Goal: Use online tool/utility: Utilize a website feature to perform a specific function

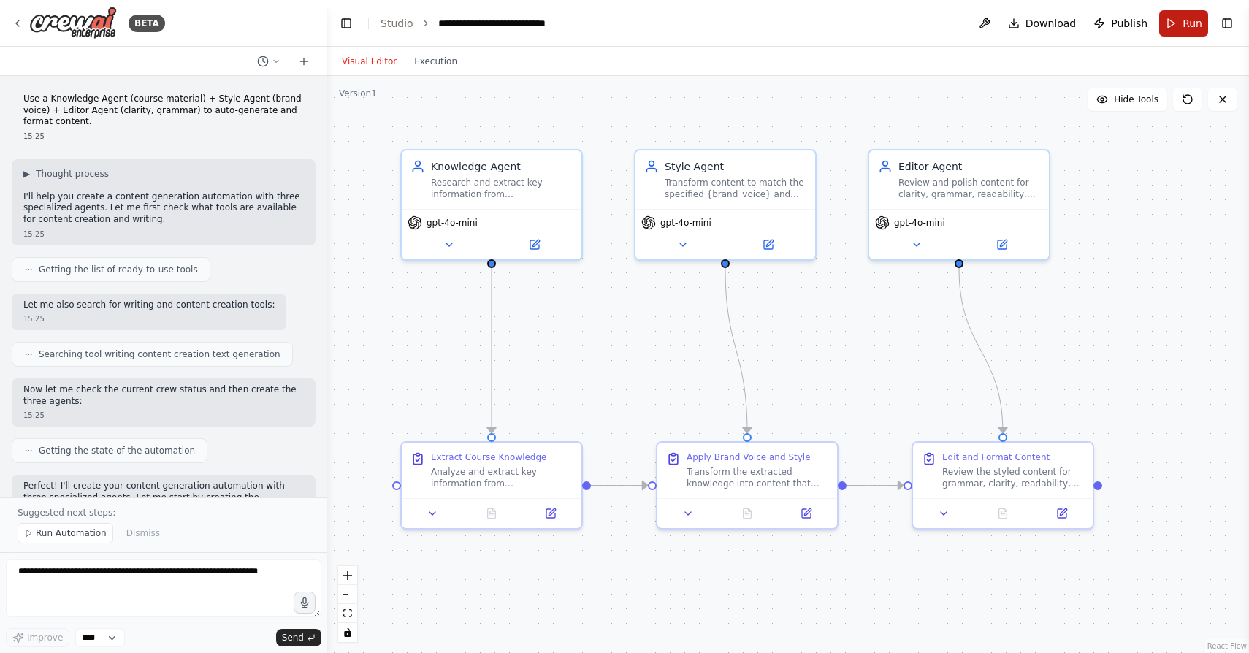
scroll to position [7687, 0]
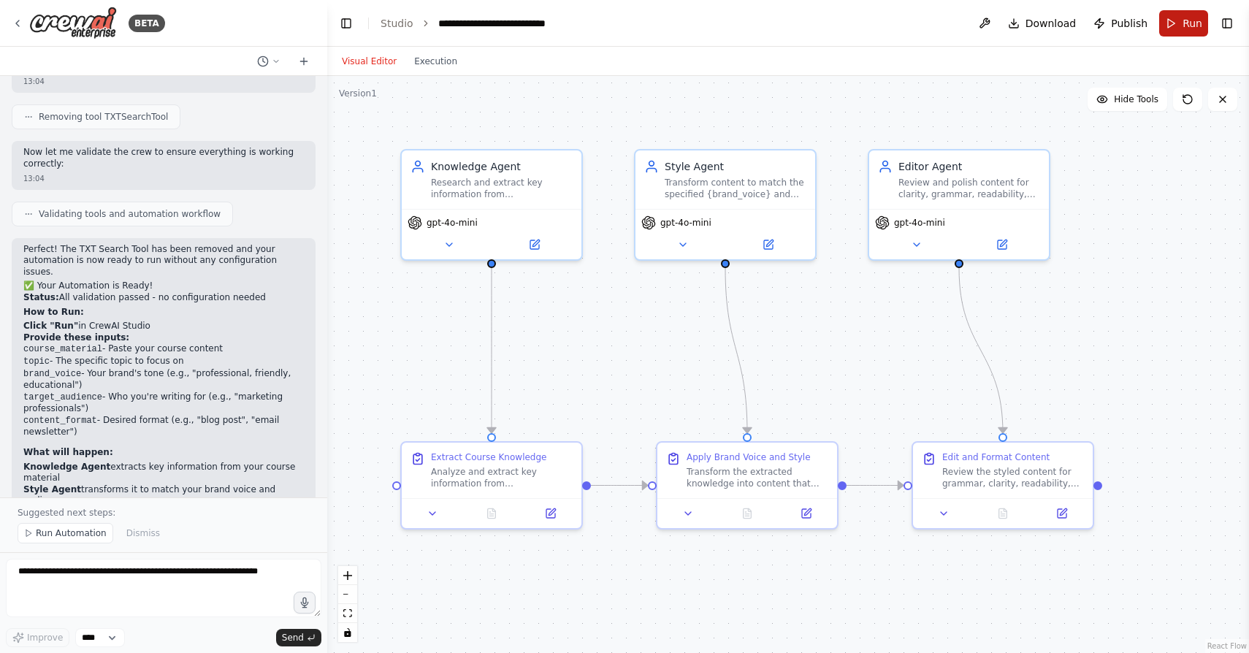
click at [1179, 24] on button "Run" at bounding box center [1183, 23] width 49 height 26
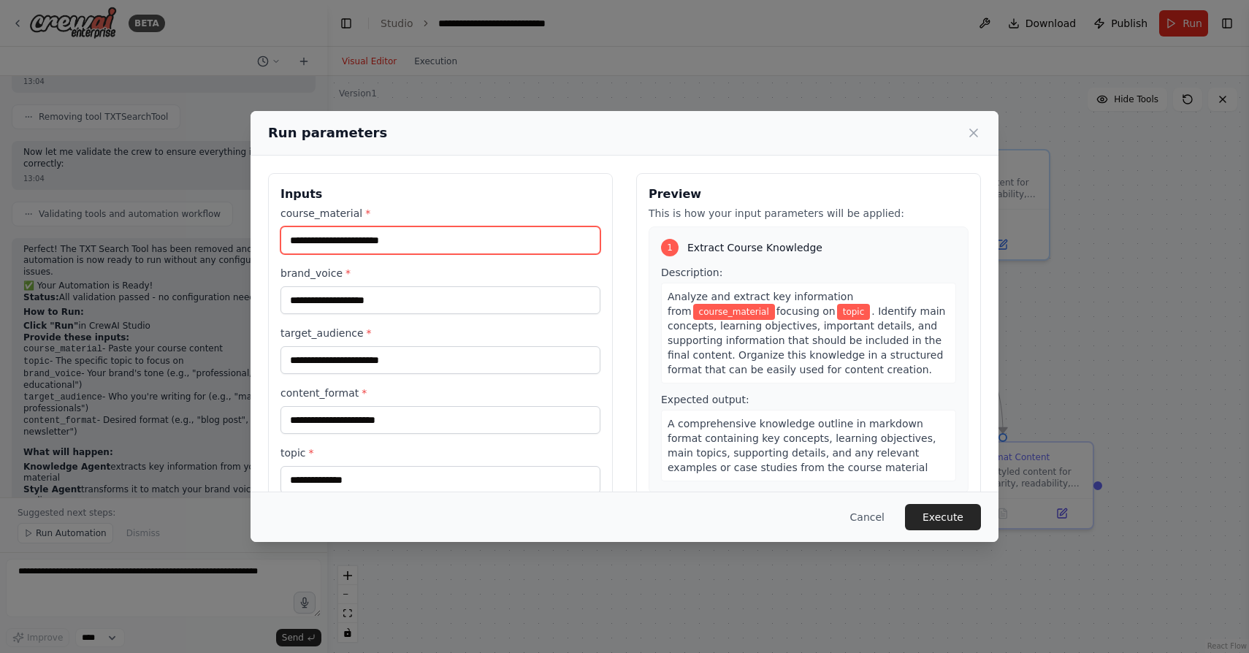
click at [352, 240] on input "course_material *" at bounding box center [441, 240] width 320 height 28
type input "*"
paste input "**********"
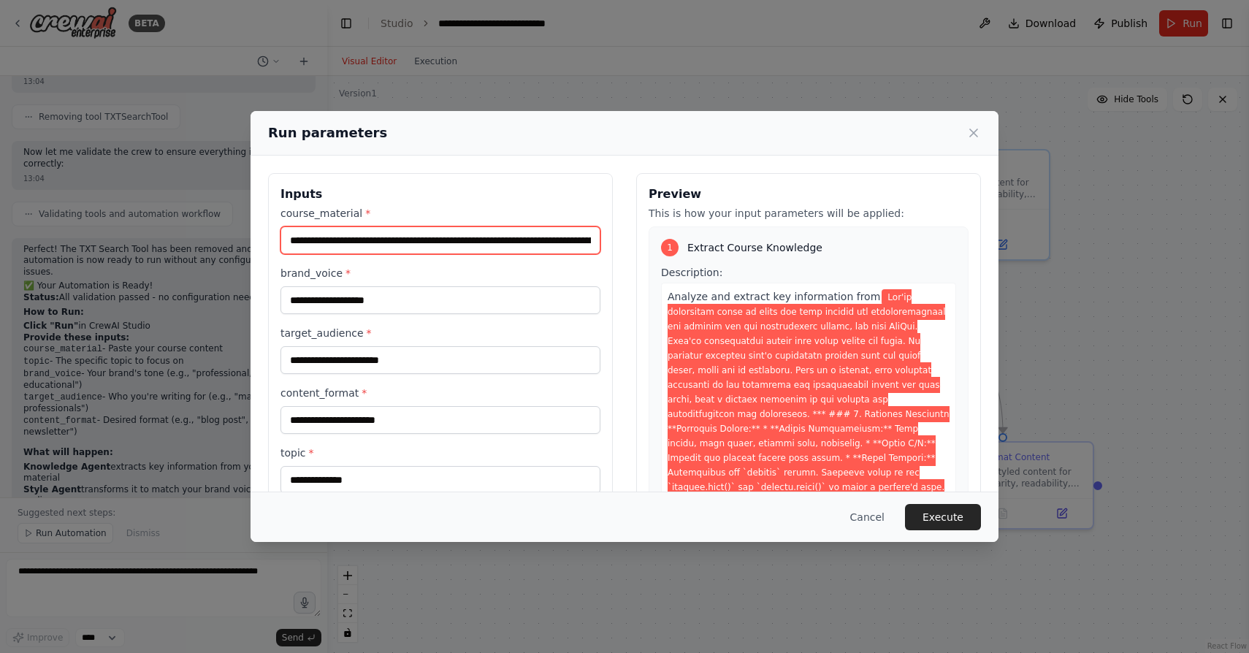
scroll to position [0, 21891]
type input "**********"
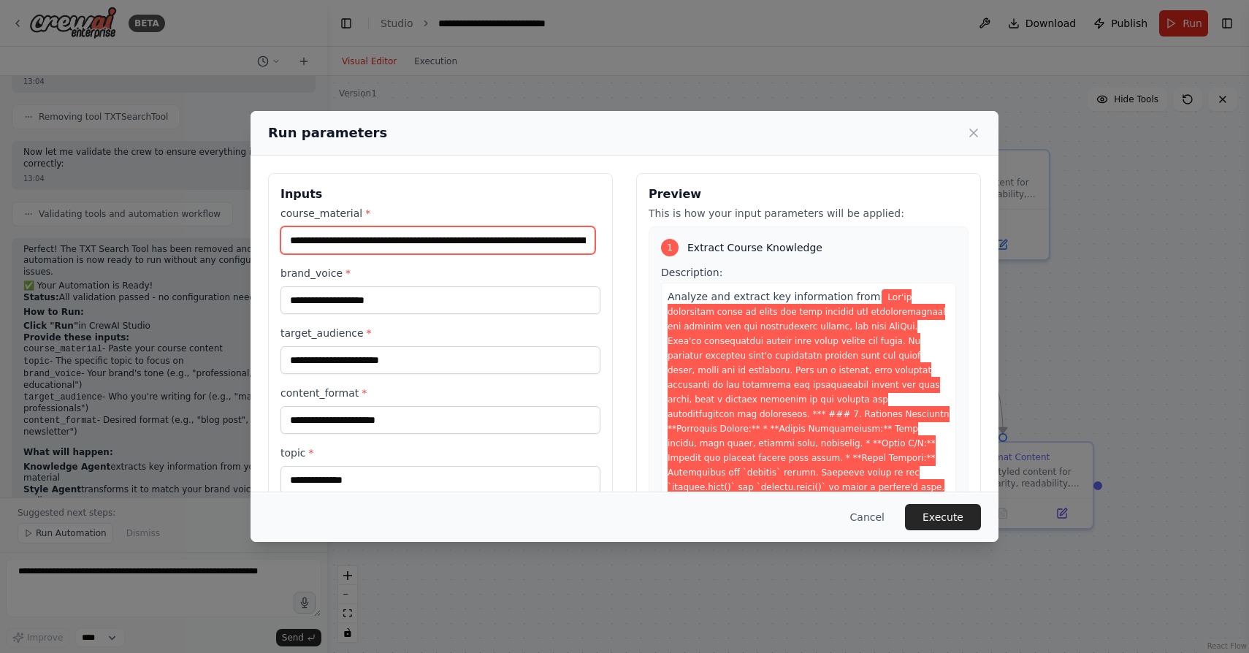
drag, startPoint x: 291, startPoint y: 242, endPoint x: 446, endPoint y: 241, distance: 154.9
click at [446, 241] on input "course_material *" at bounding box center [438, 240] width 315 height 28
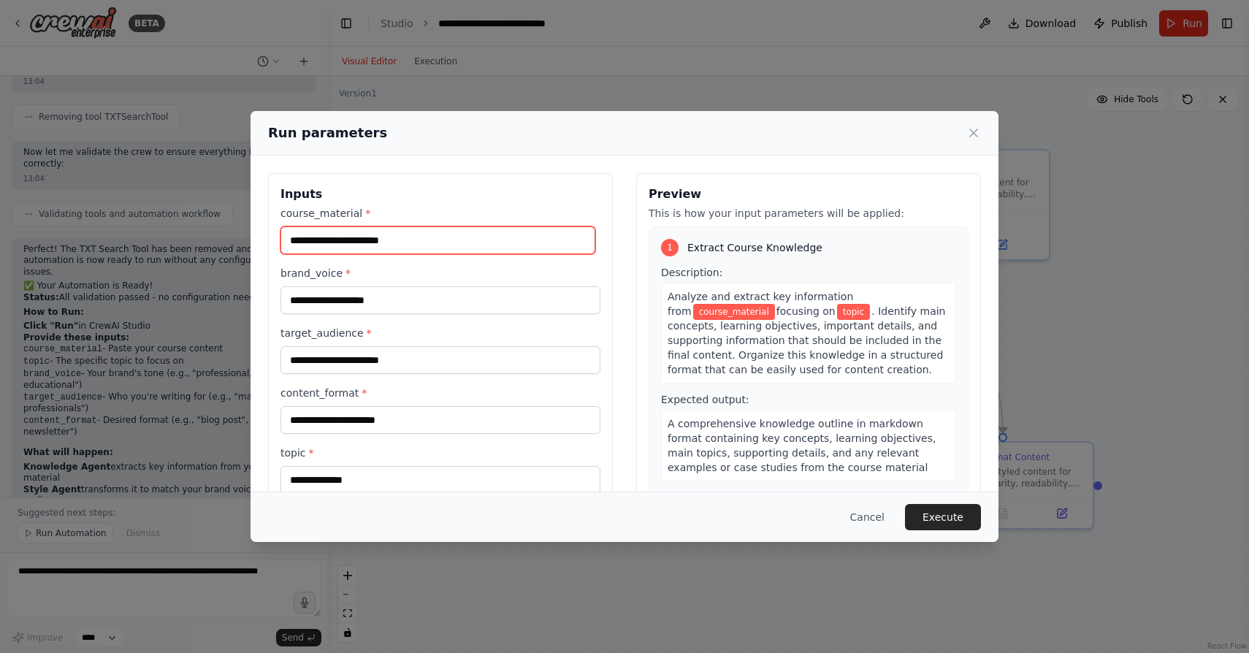
paste input "**********"
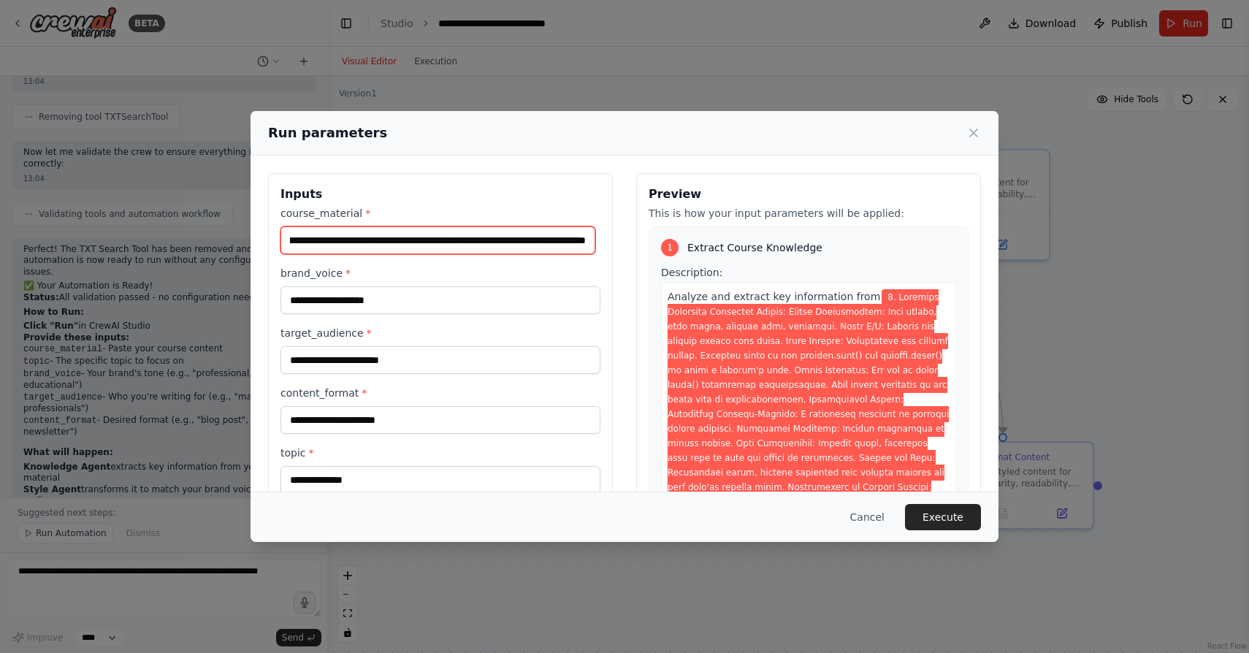
type input "**********"
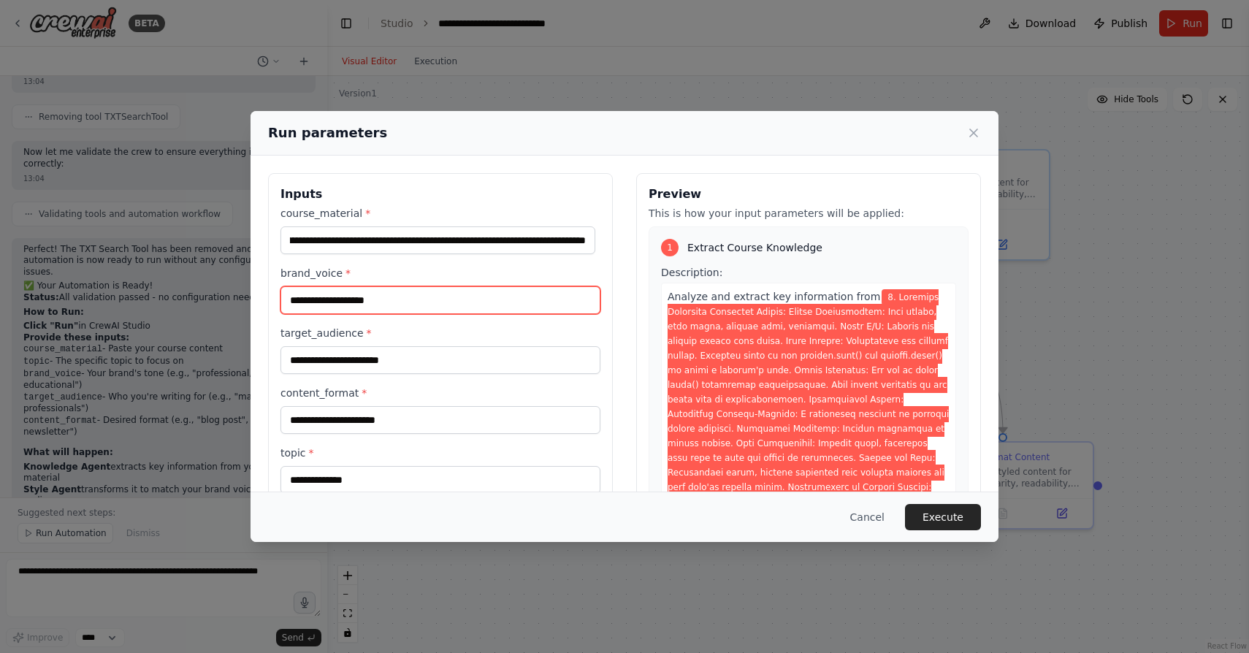
scroll to position [0, 0]
click at [376, 295] on input "brand_voice *" at bounding box center [441, 300] width 320 height 28
click at [387, 294] on input "brand_voice *" at bounding box center [441, 300] width 320 height 28
paste input "**********"
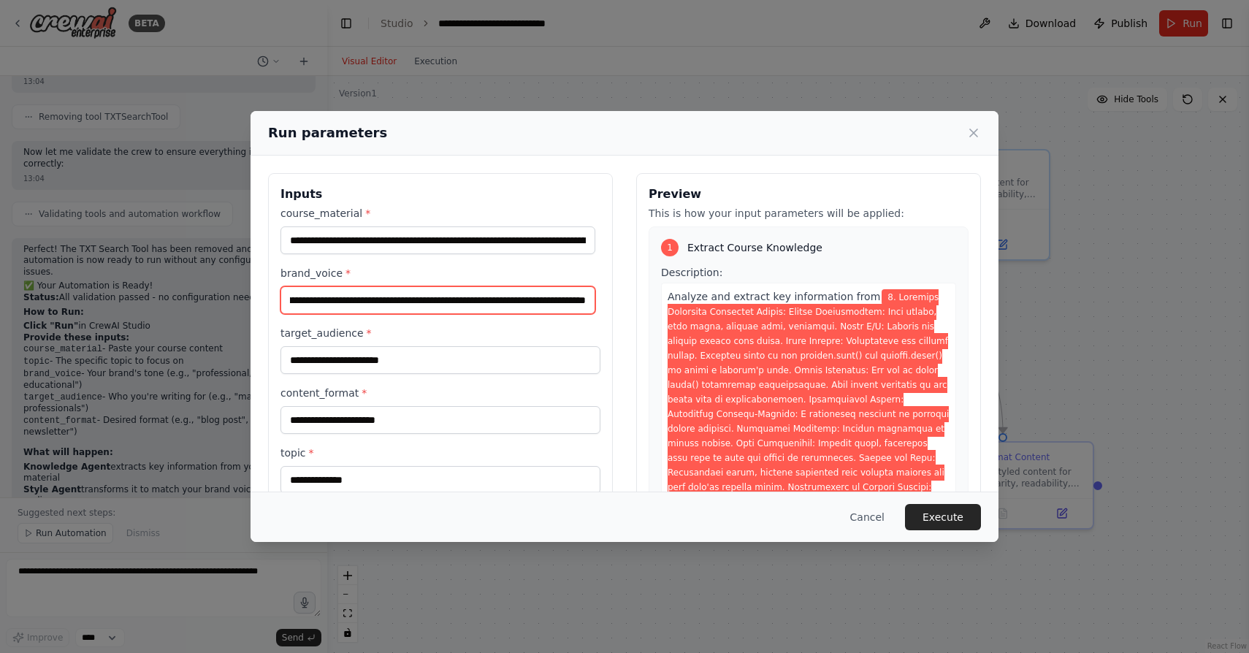
type input "**********"
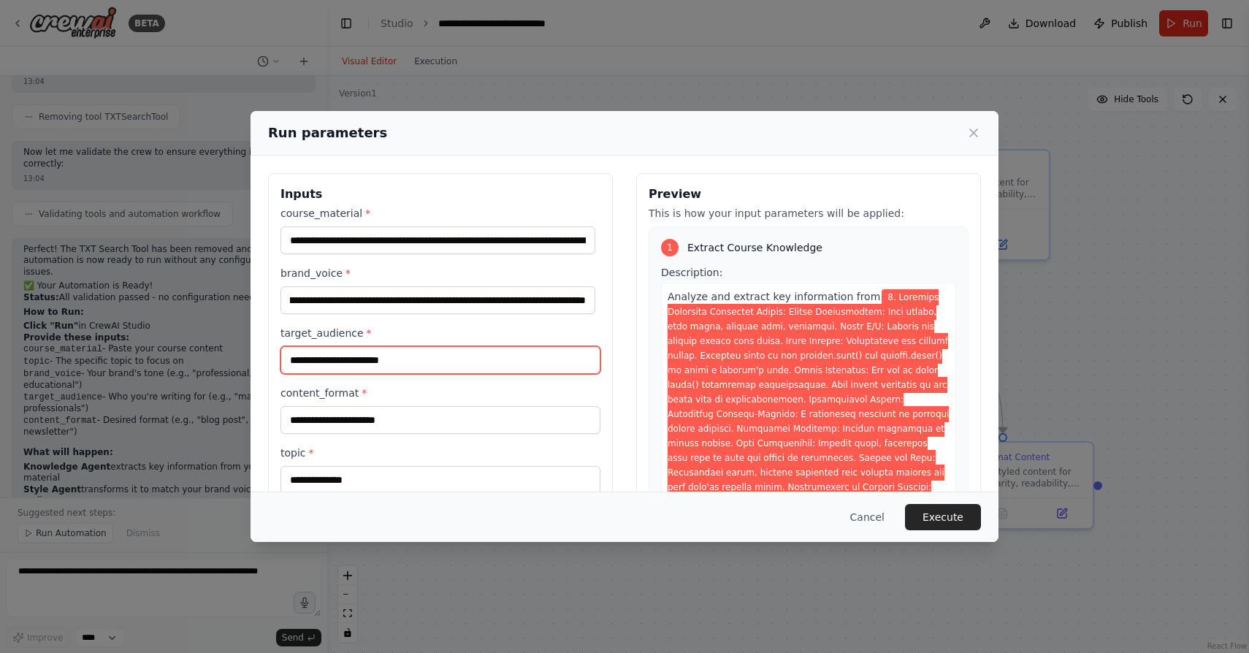
scroll to position [0, 0]
click at [369, 357] on input "target_audience *" at bounding box center [441, 360] width 320 height 28
type input "*"
paste input "**********"
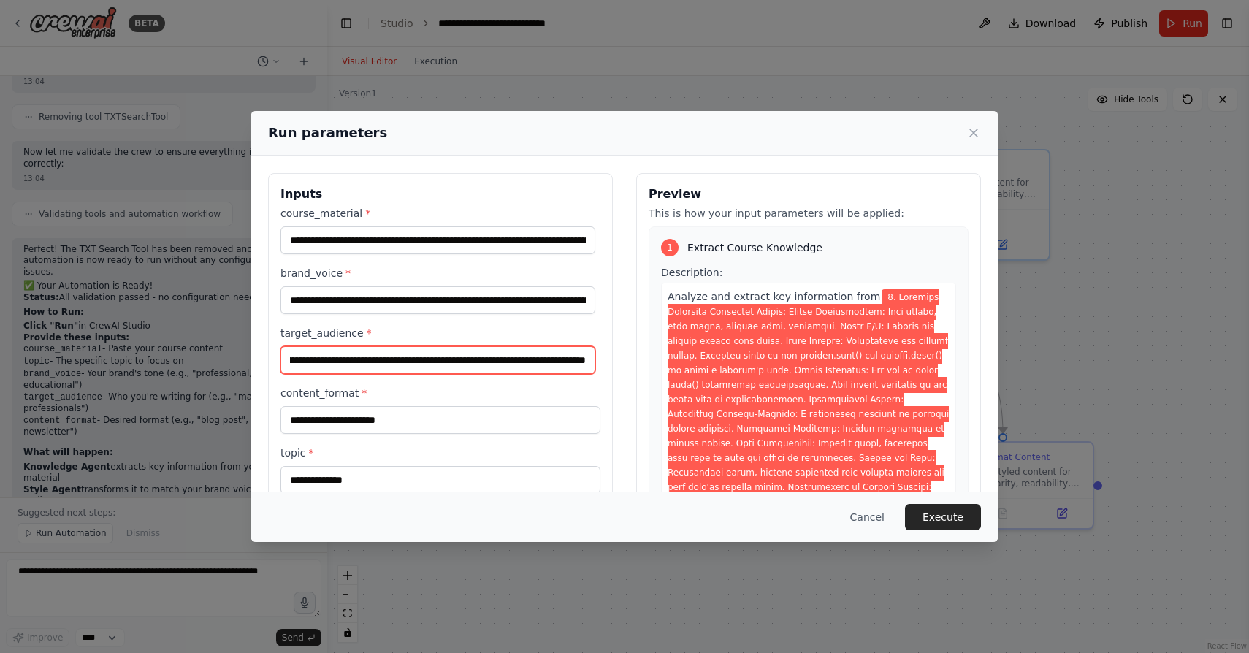
type input "**********"
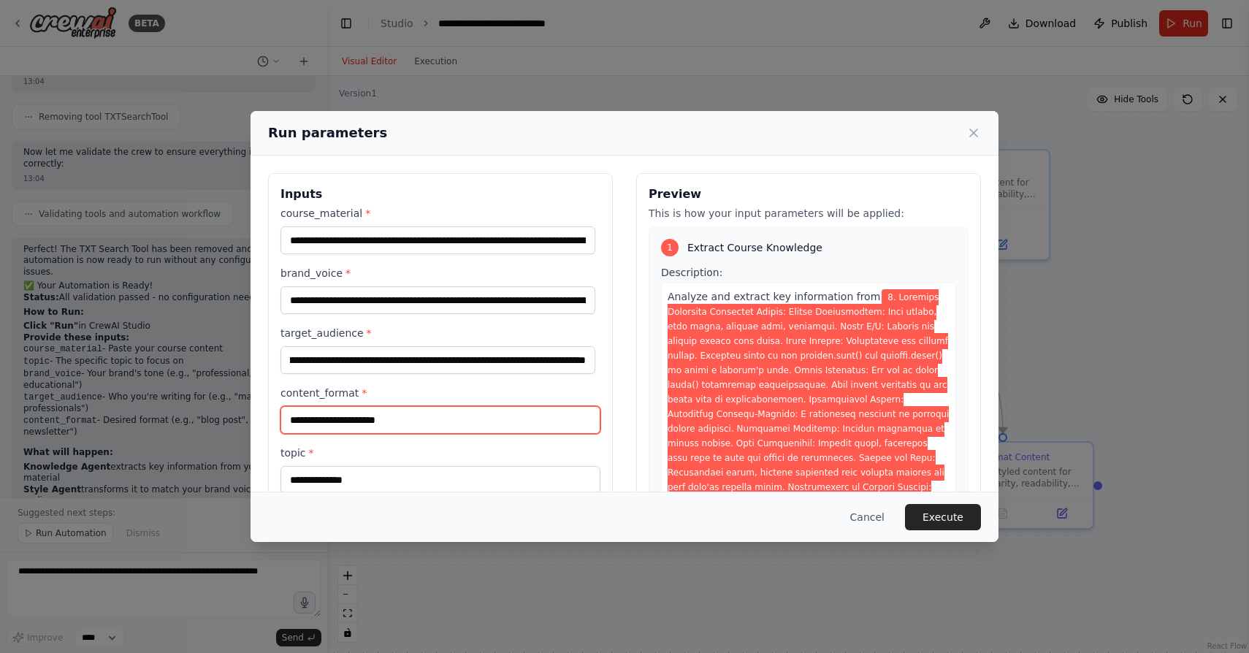
click at [416, 416] on input "content_format *" at bounding box center [441, 420] width 320 height 28
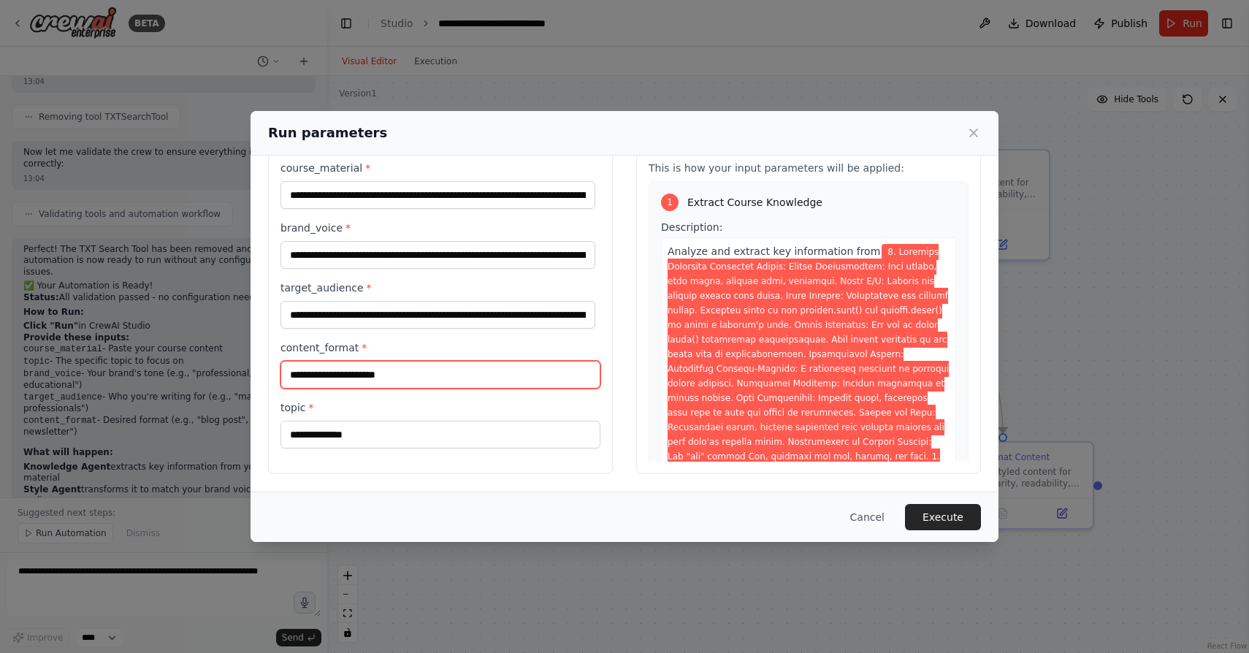
scroll to position [44, 0]
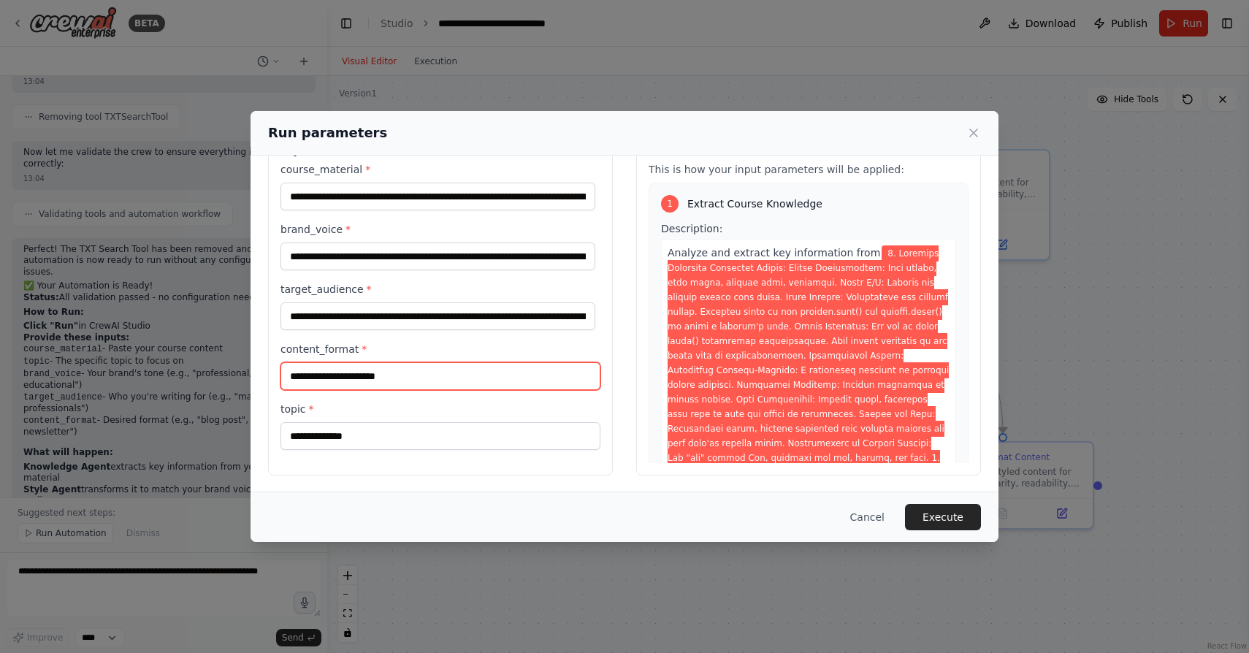
click at [518, 383] on input "content_format *" at bounding box center [441, 376] width 320 height 28
paste input "**********"
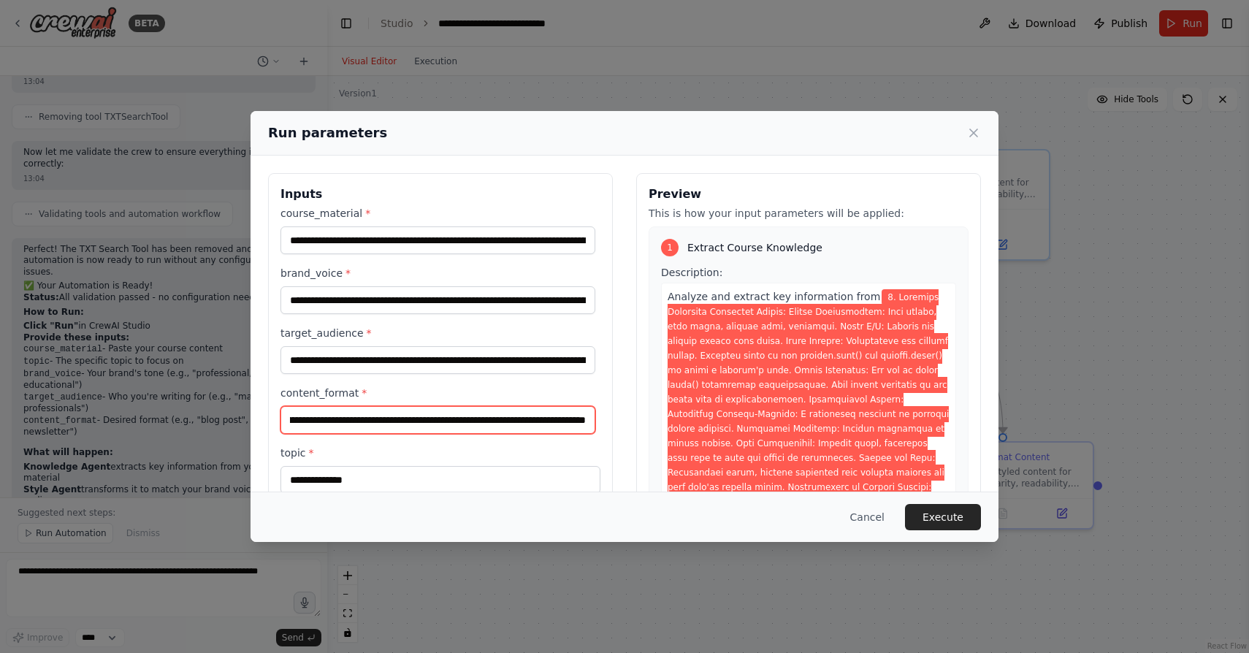
scroll to position [45, 0]
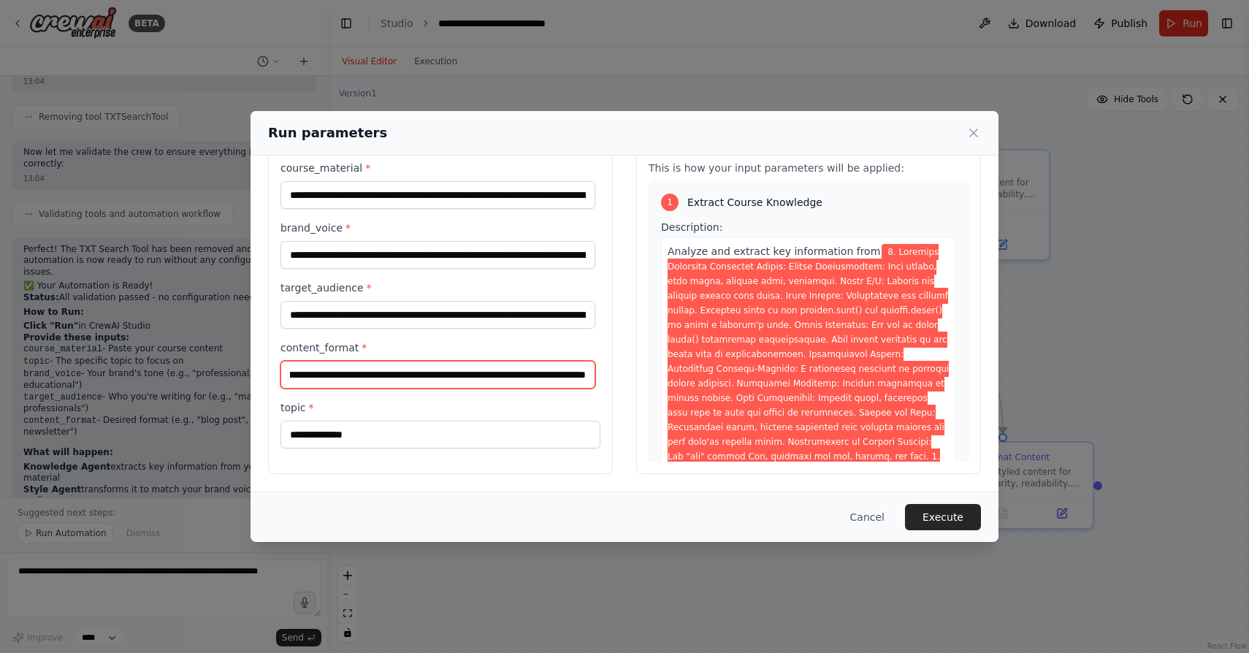
type input "**********"
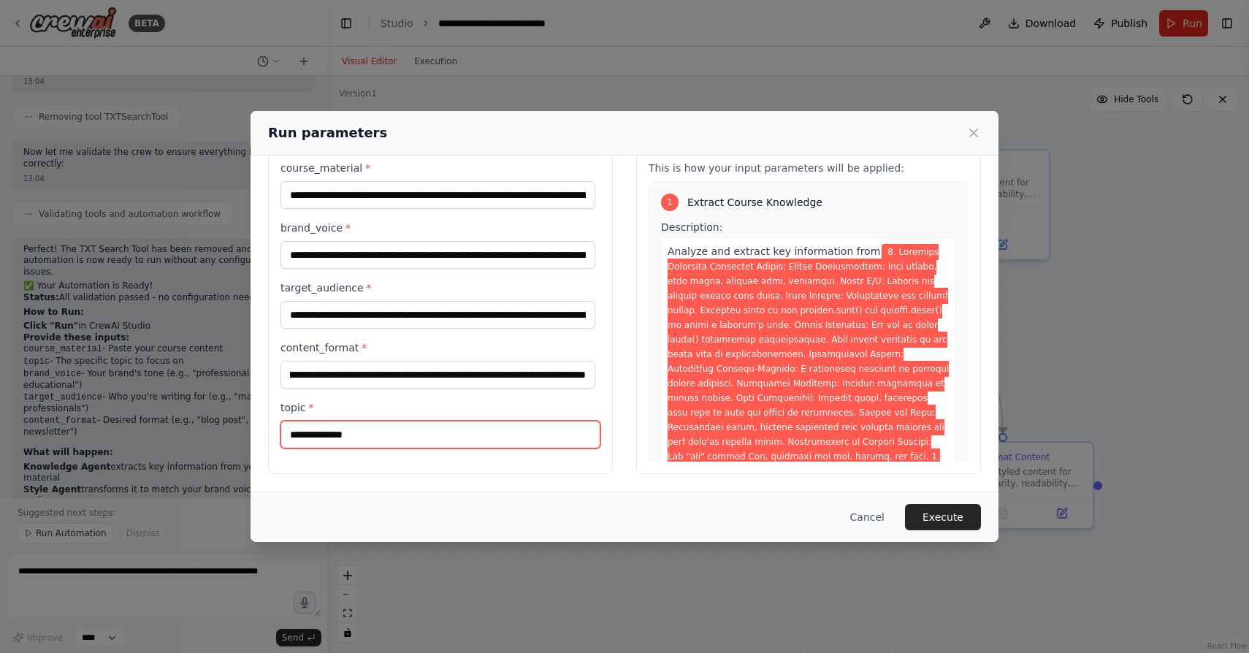
scroll to position [0, 0]
click at [384, 438] on input "topic *" at bounding box center [441, 435] width 320 height 28
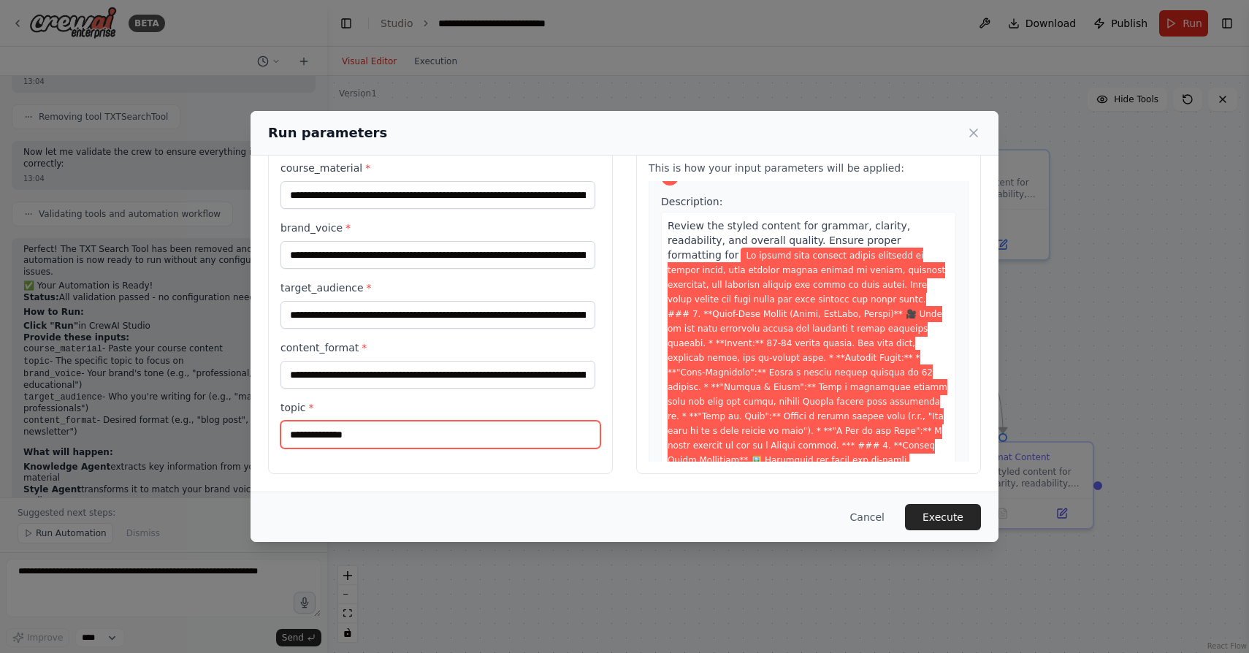
scroll to position [2394, 0]
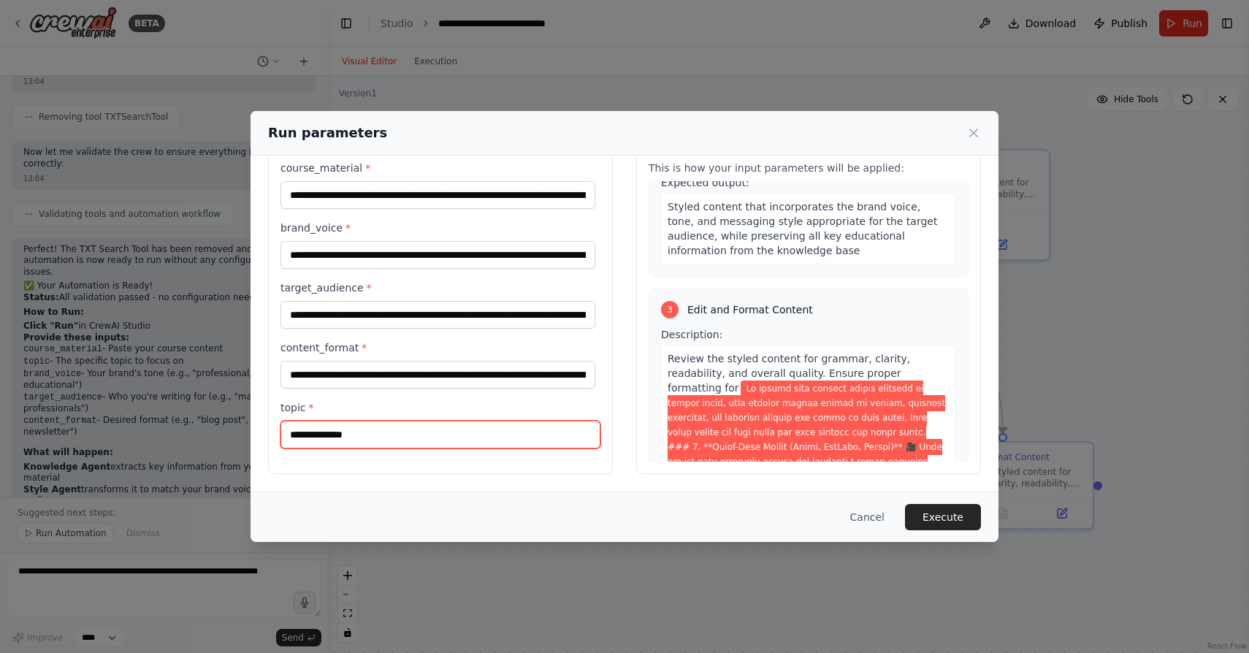
click at [468, 438] on input "topic *" at bounding box center [441, 435] width 320 height 28
paste input "**********"
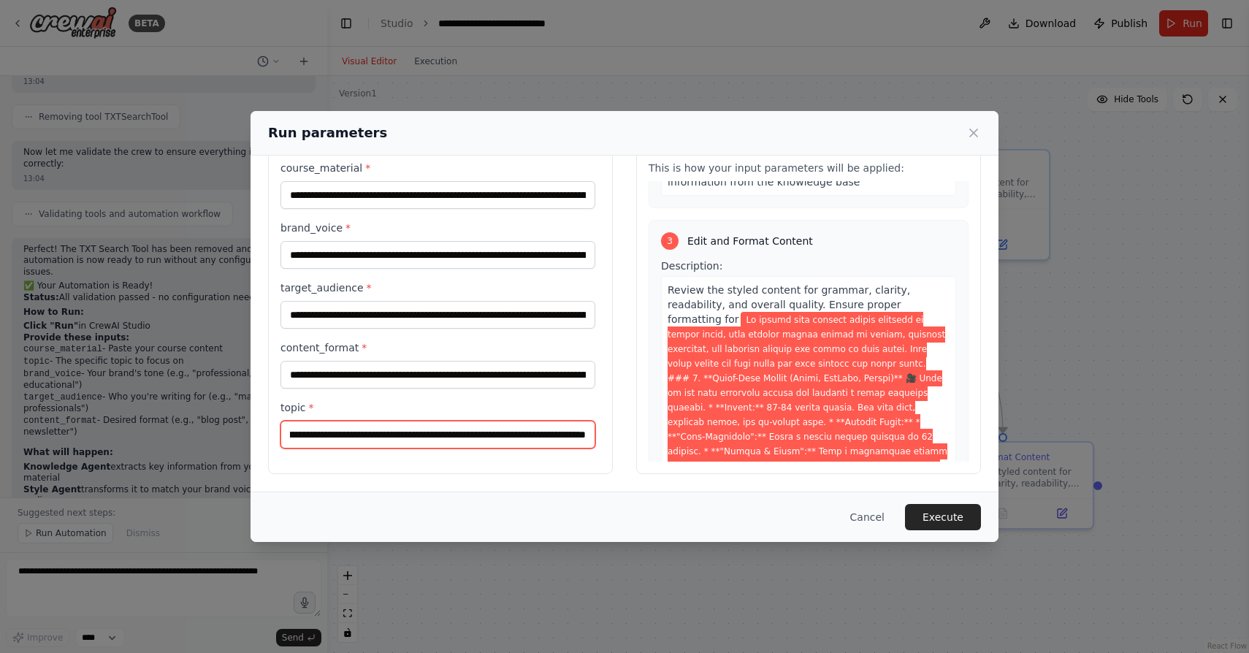
scroll to position [3224, 0]
type input "**********"
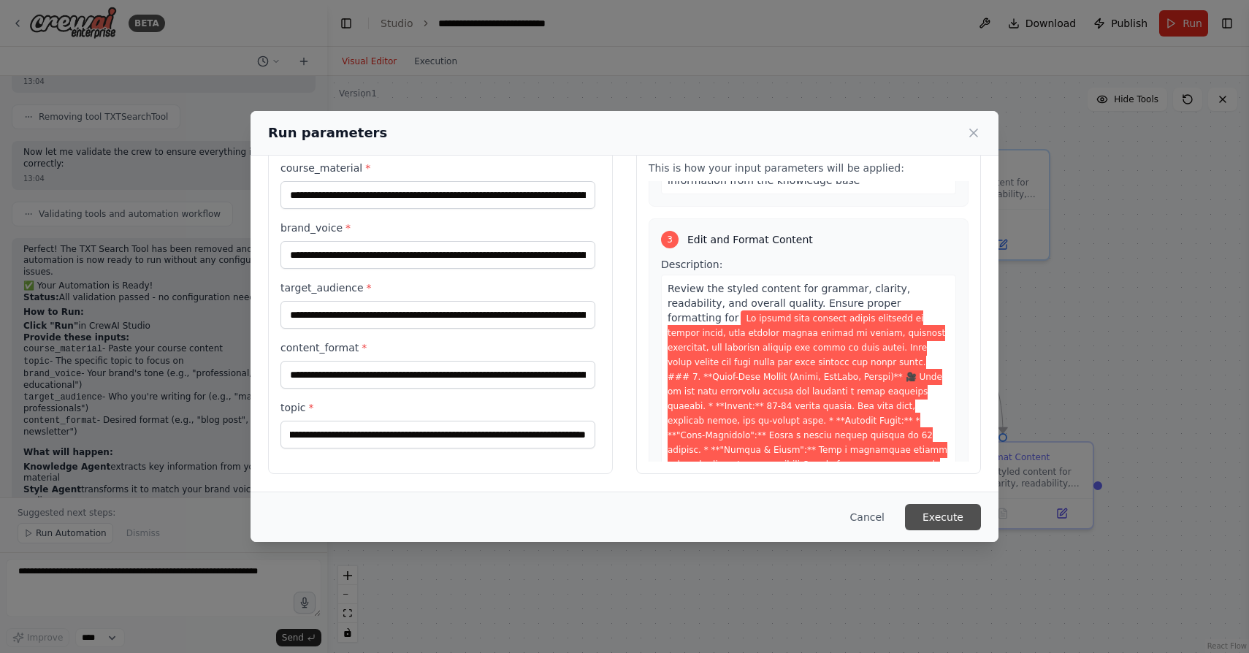
scroll to position [0, 0]
click at [933, 514] on button "Execute" at bounding box center [943, 517] width 76 height 26
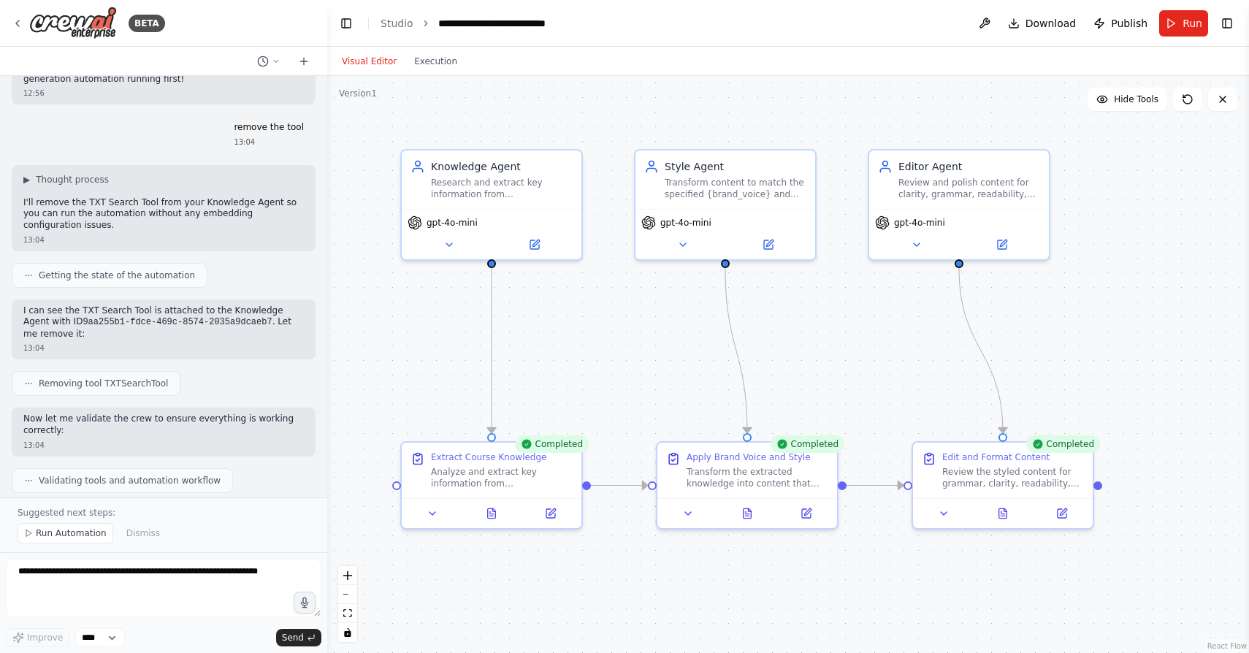
scroll to position [7687, 0]
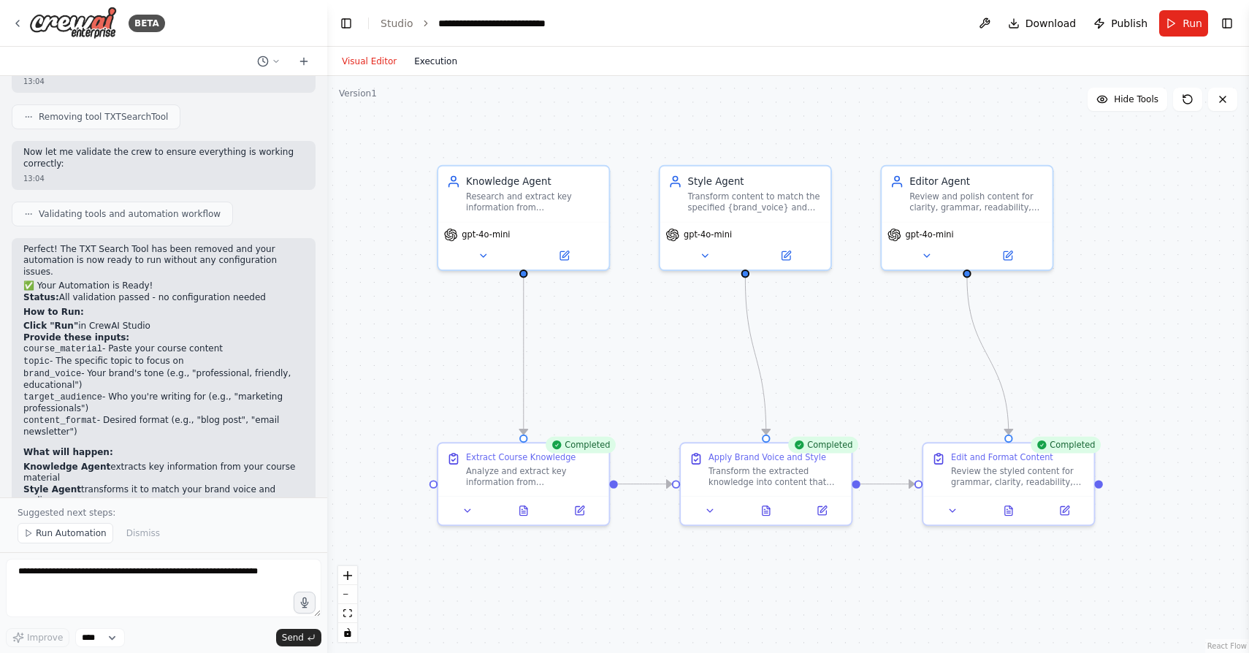
click at [443, 60] on button "Execution" at bounding box center [435, 62] width 61 height 18
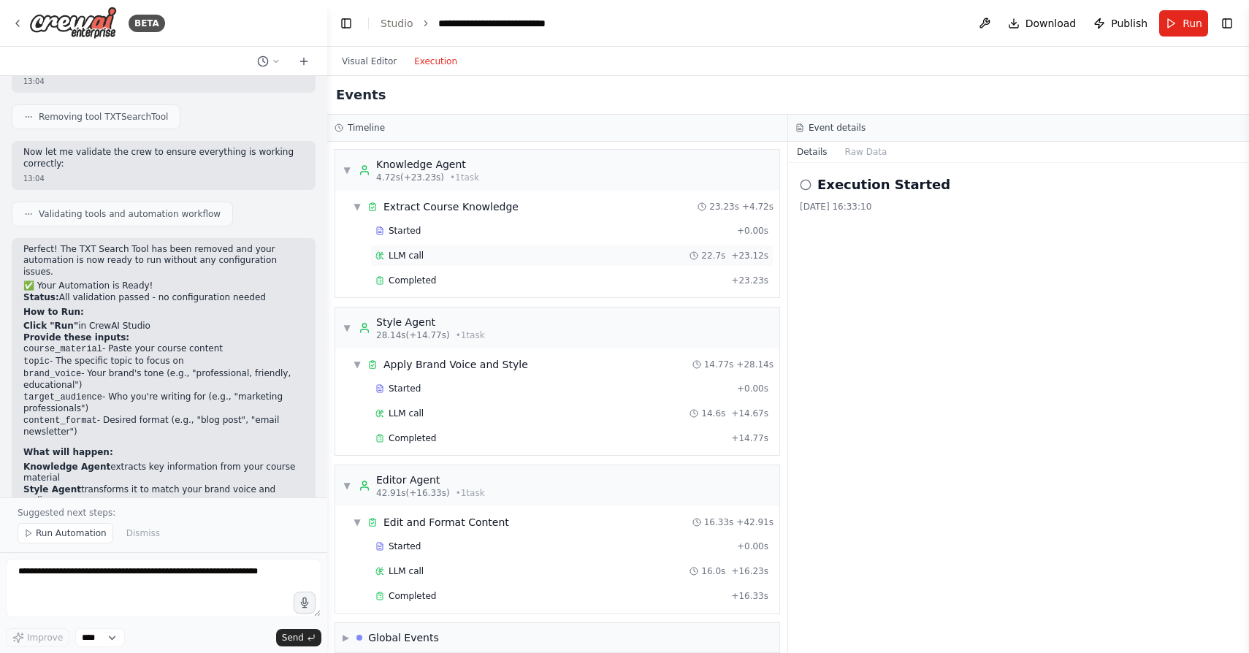
scroll to position [16, 0]
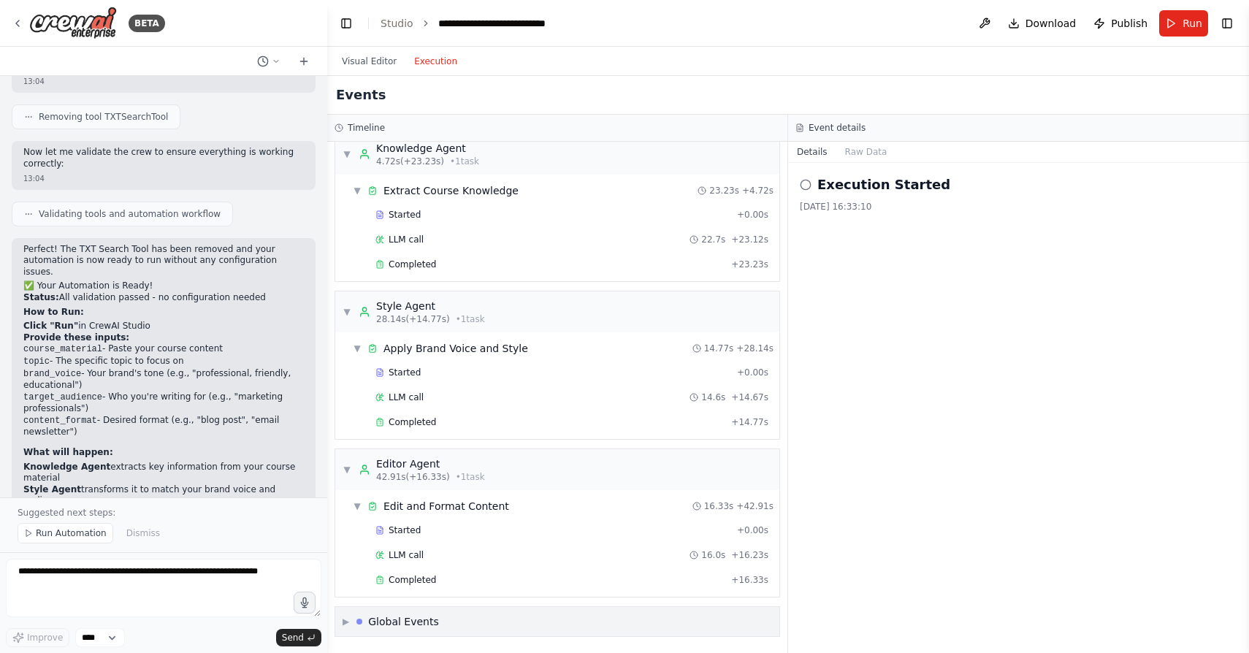
click at [345, 624] on span "▶" at bounding box center [346, 622] width 7 height 12
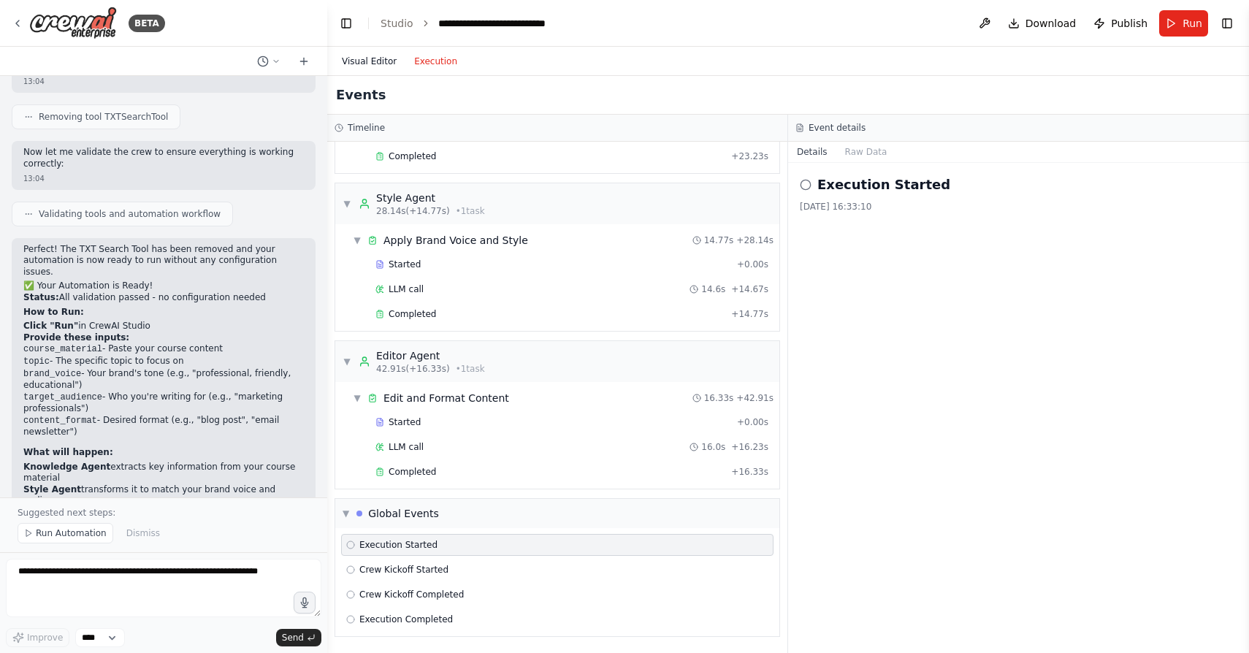
click at [371, 60] on button "Visual Editor" at bounding box center [369, 62] width 72 height 18
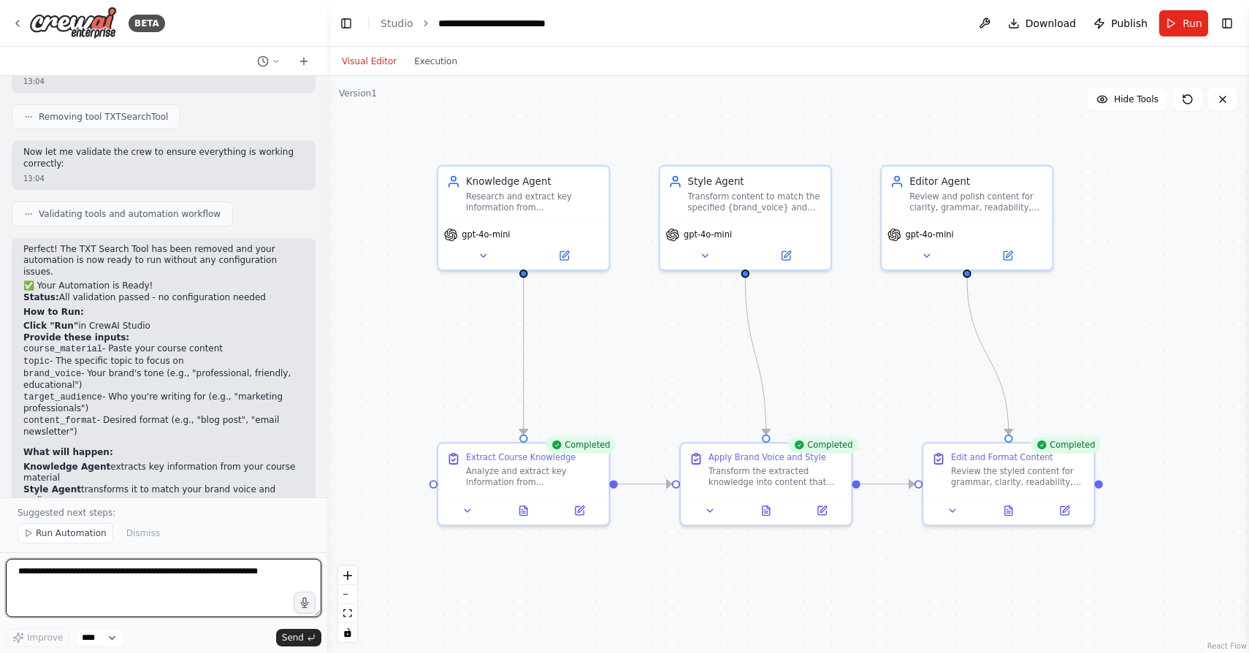
click at [89, 590] on textarea at bounding box center [164, 588] width 316 height 58
type textarea "**********"
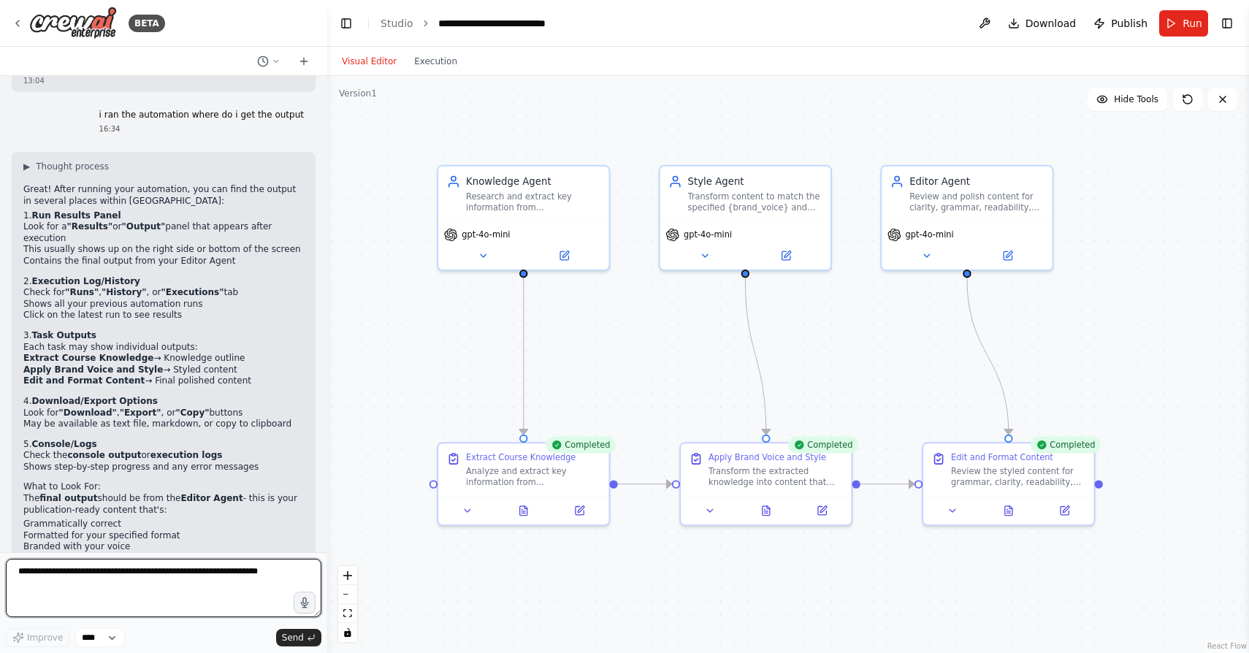
scroll to position [8168, 0]
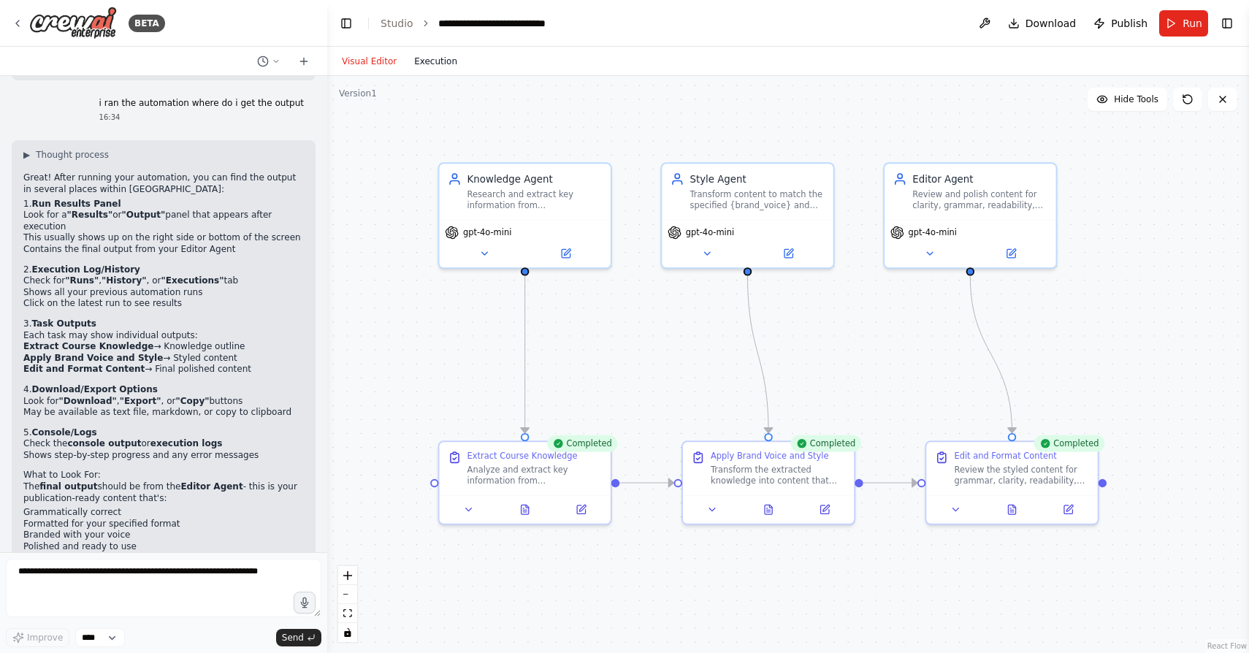
click at [441, 65] on button "Execution" at bounding box center [435, 62] width 61 height 18
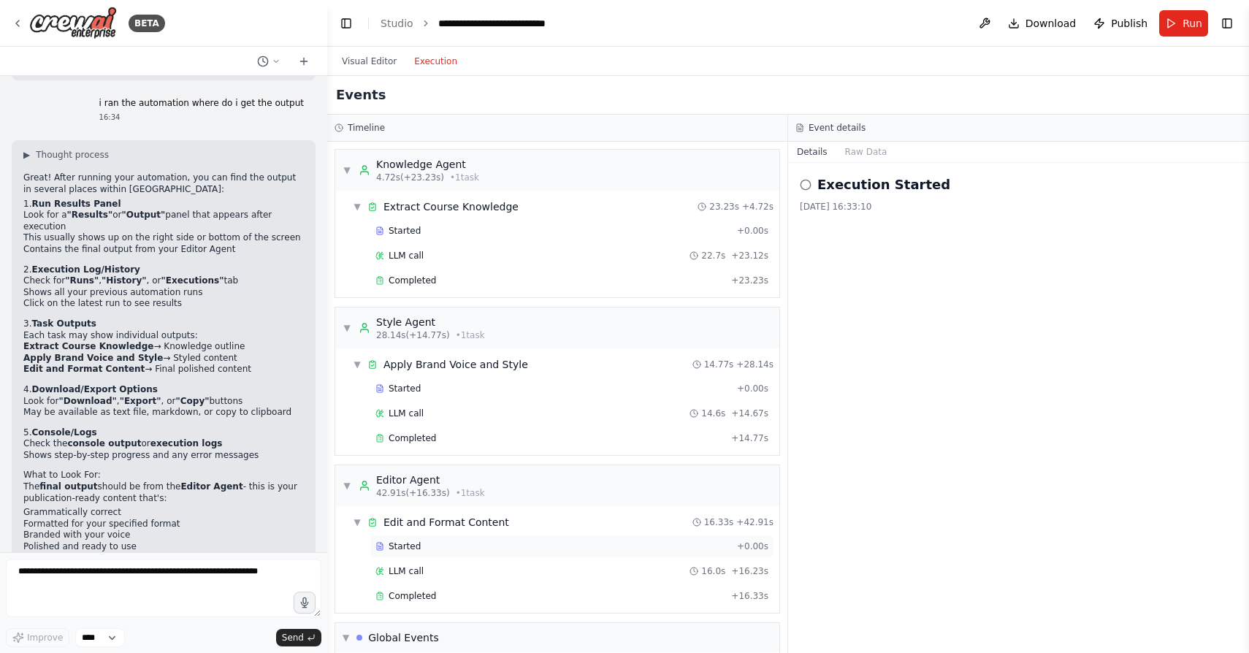
scroll to position [124, 0]
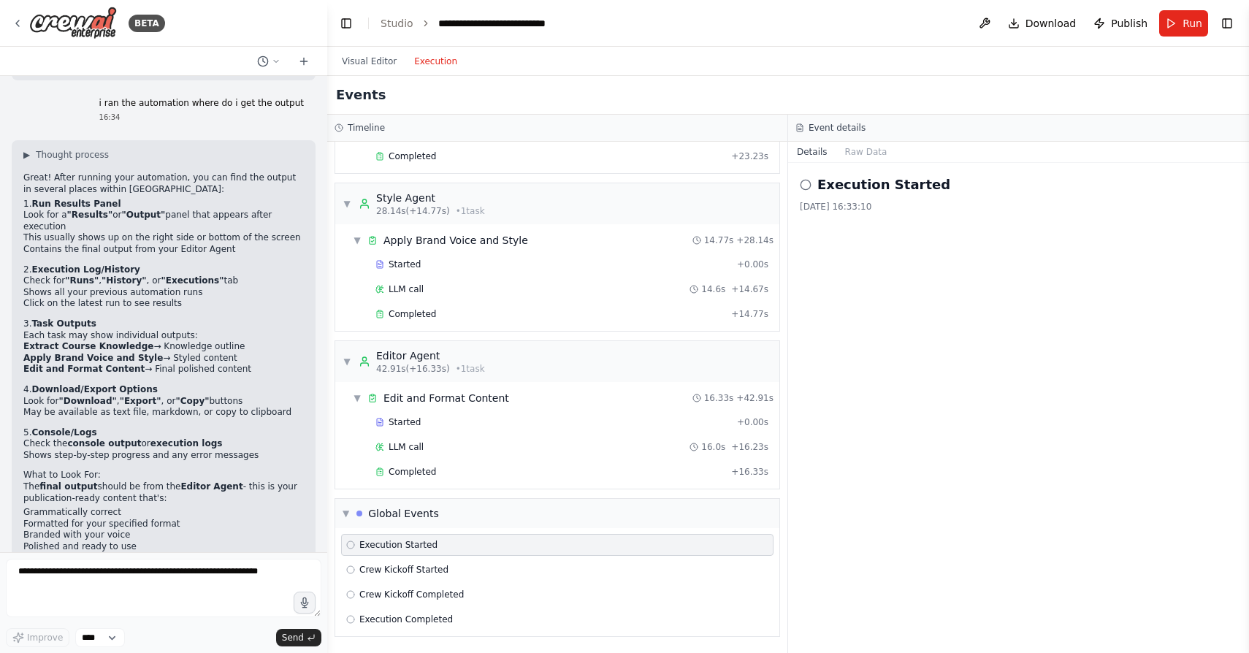
click at [350, 546] on icon at bounding box center [350, 545] width 9 height 9
click at [348, 517] on span "▼" at bounding box center [346, 514] width 7 height 12
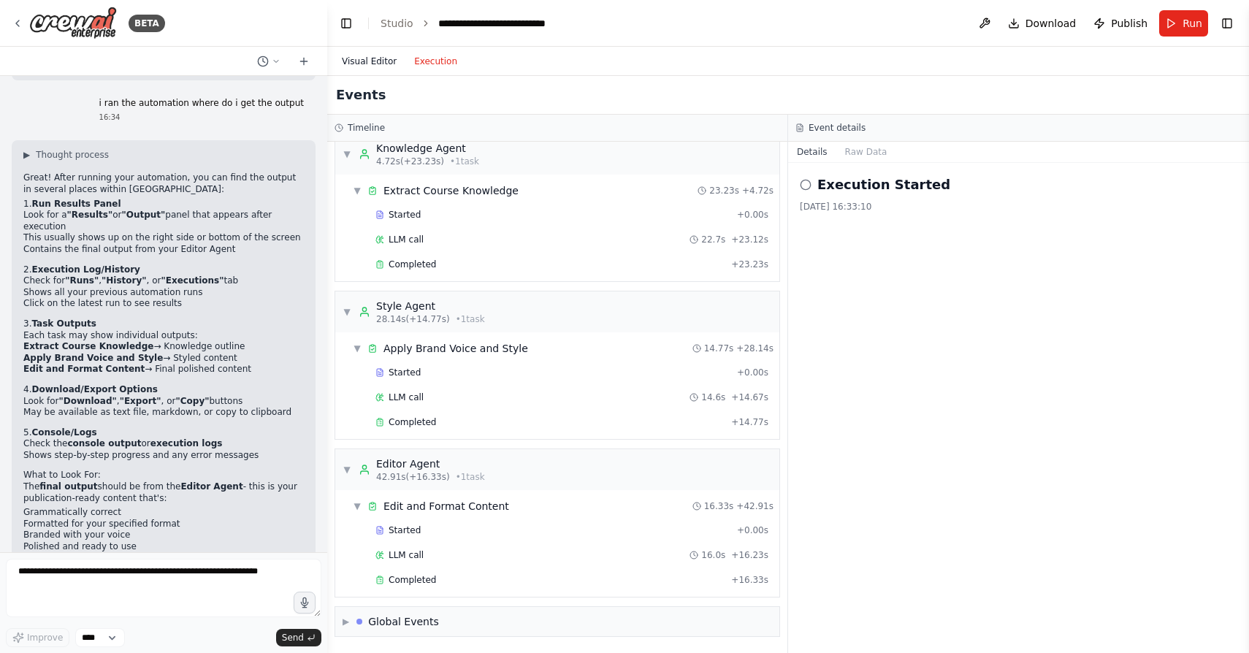
click at [370, 69] on button "Visual Editor" at bounding box center [369, 62] width 72 height 18
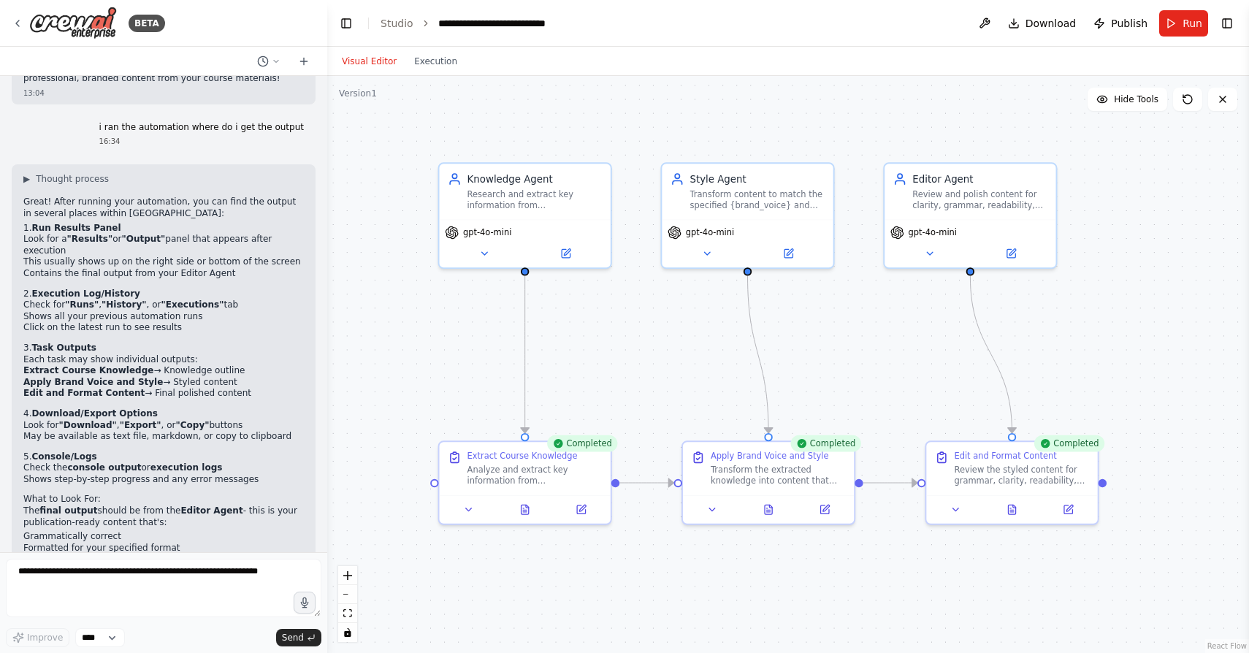
scroll to position [8168, 0]
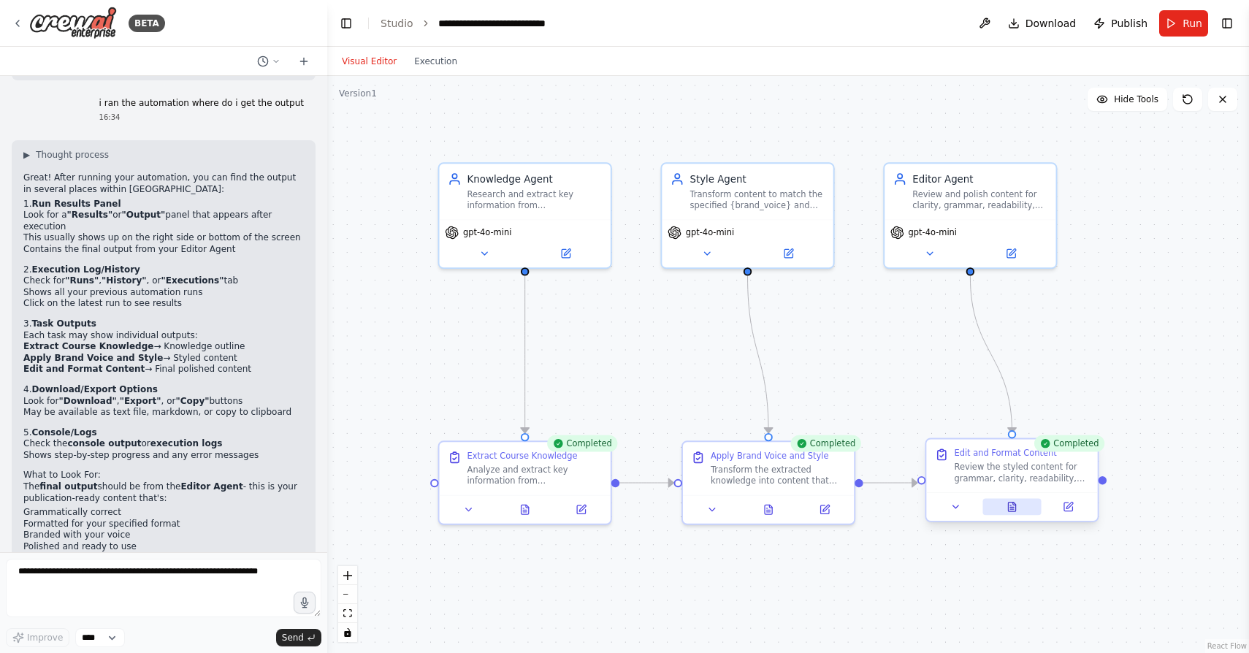
click at [1018, 508] on icon at bounding box center [1012, 506] width 11 height 11
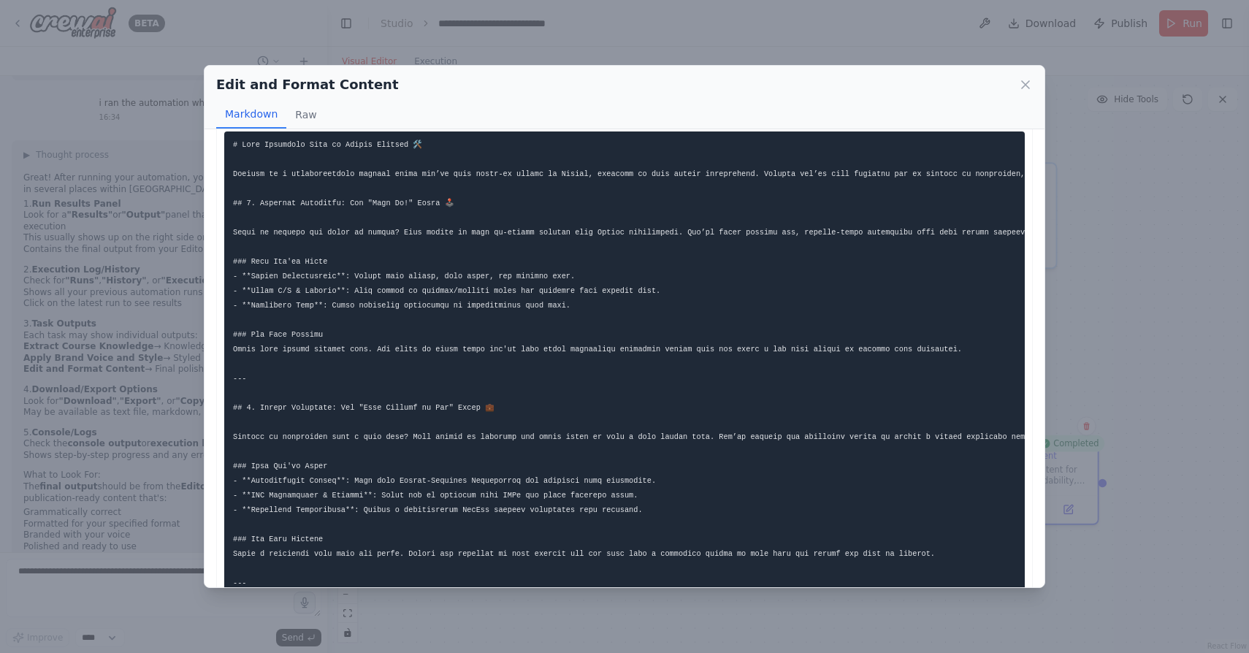
scroll to position [18, 0]
click at [1061, 350] on div "Edit and Format Content Markdown Raw This content is now polished for clarity, …" at bounding box center [624, 326] width 1249 height 653
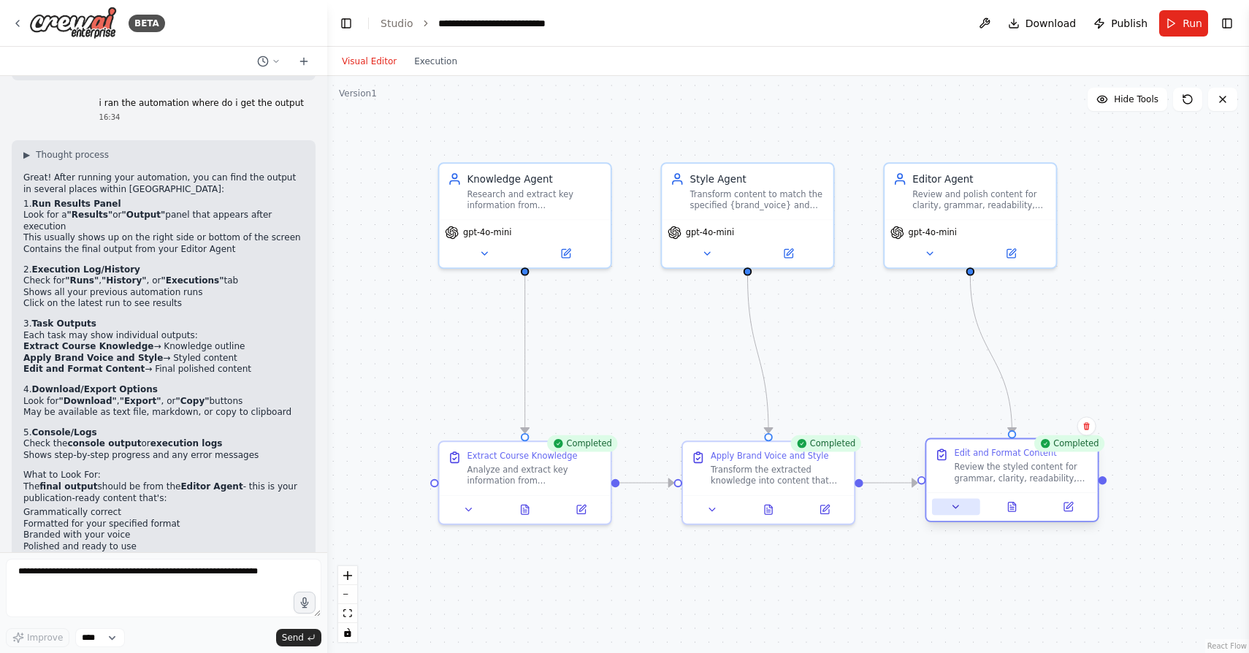
click at [956, 506] on icon at bounding box center [955, 506] width 11 height 11
click at [958, 508] on icon at bounding box center [955, 506] width 11 height 11
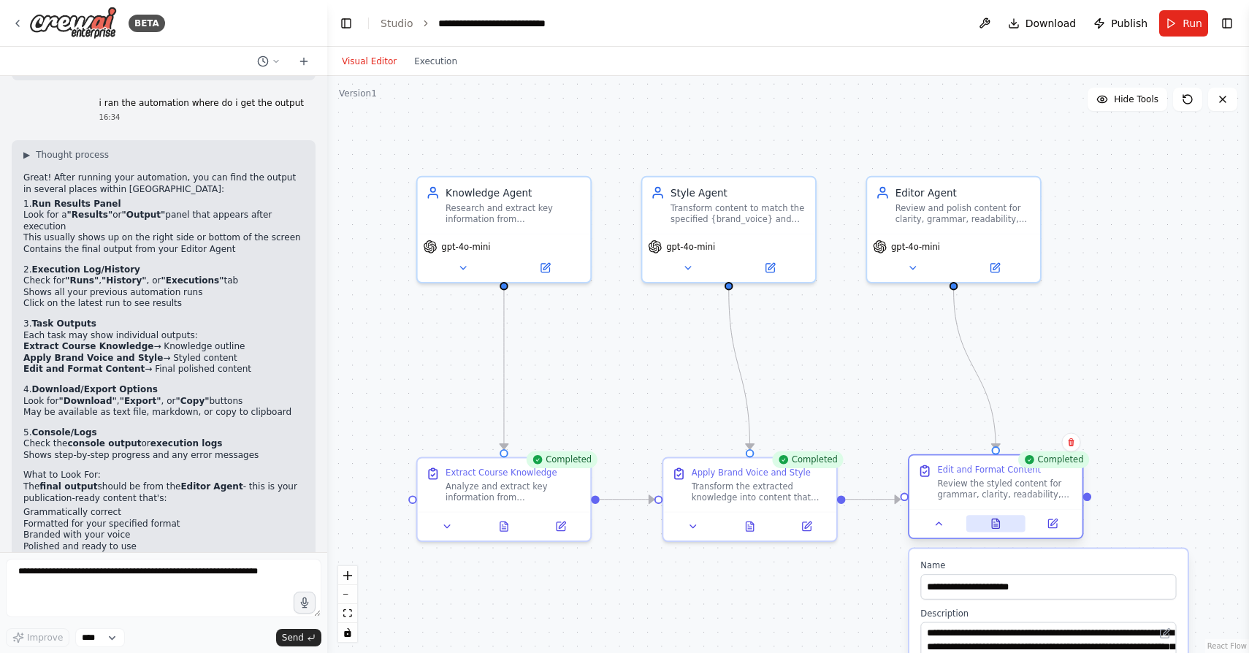
click at [1001, 525] on icon at bounding box center [996, 523] width 11 height 11
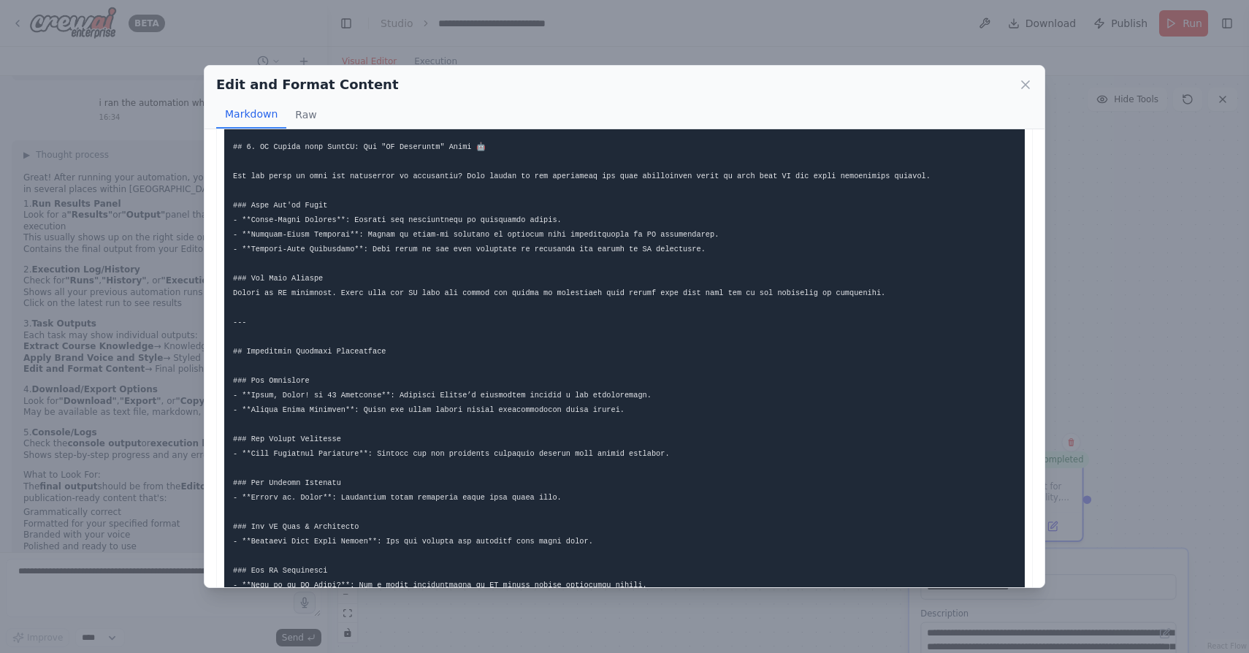
scroll to position [1025, 0]
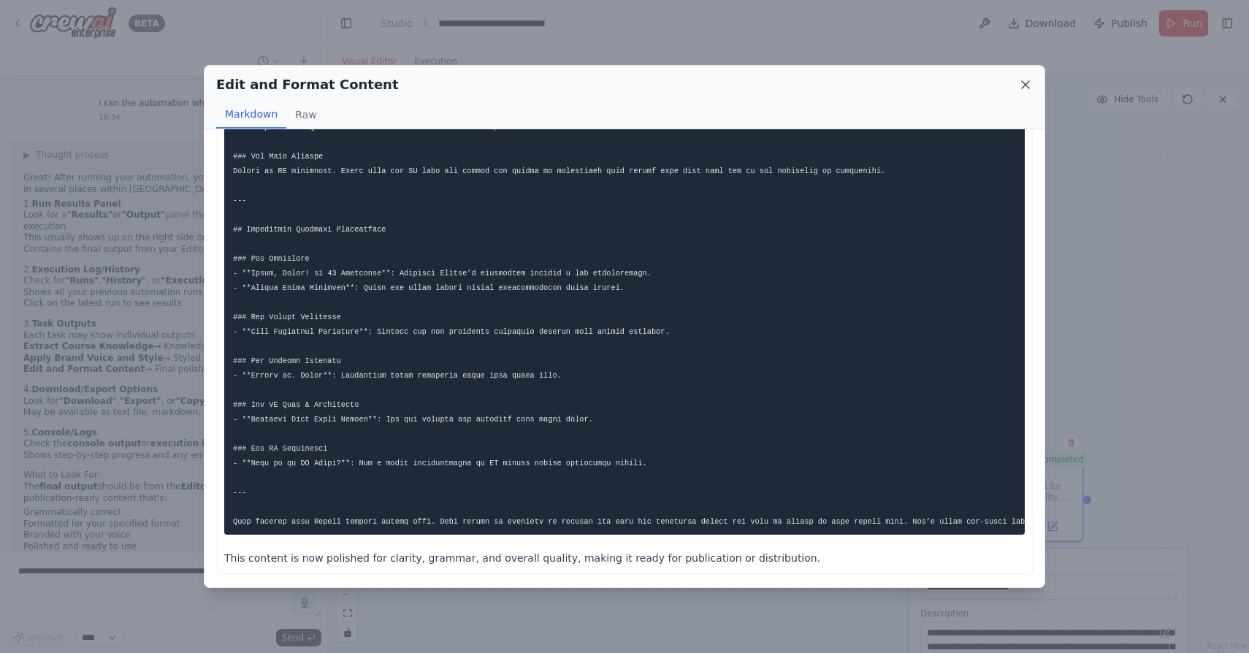
click at [1024, 80] on icon at bounding box center [1025, 84] width 15 height 15
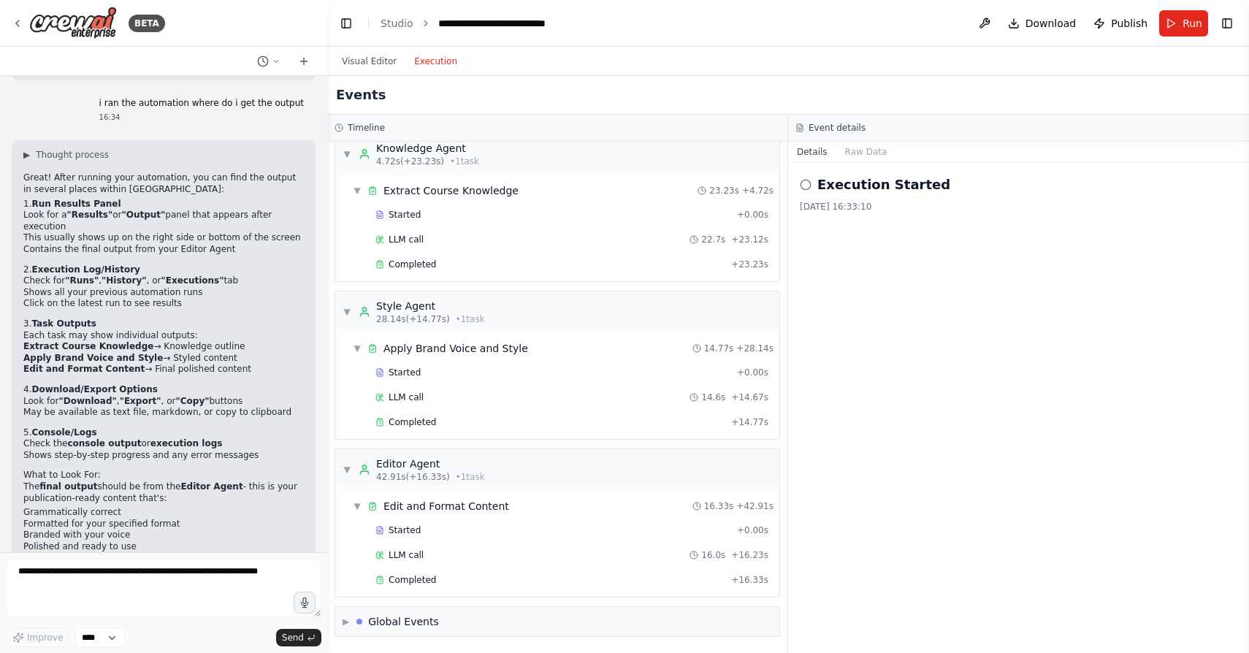
click at [428, 58] on button "Execution" at bounding box center [435, 62] width 61 height 18
click at [994, 26] on button at bounding box center [984, 23] width 23 height 26
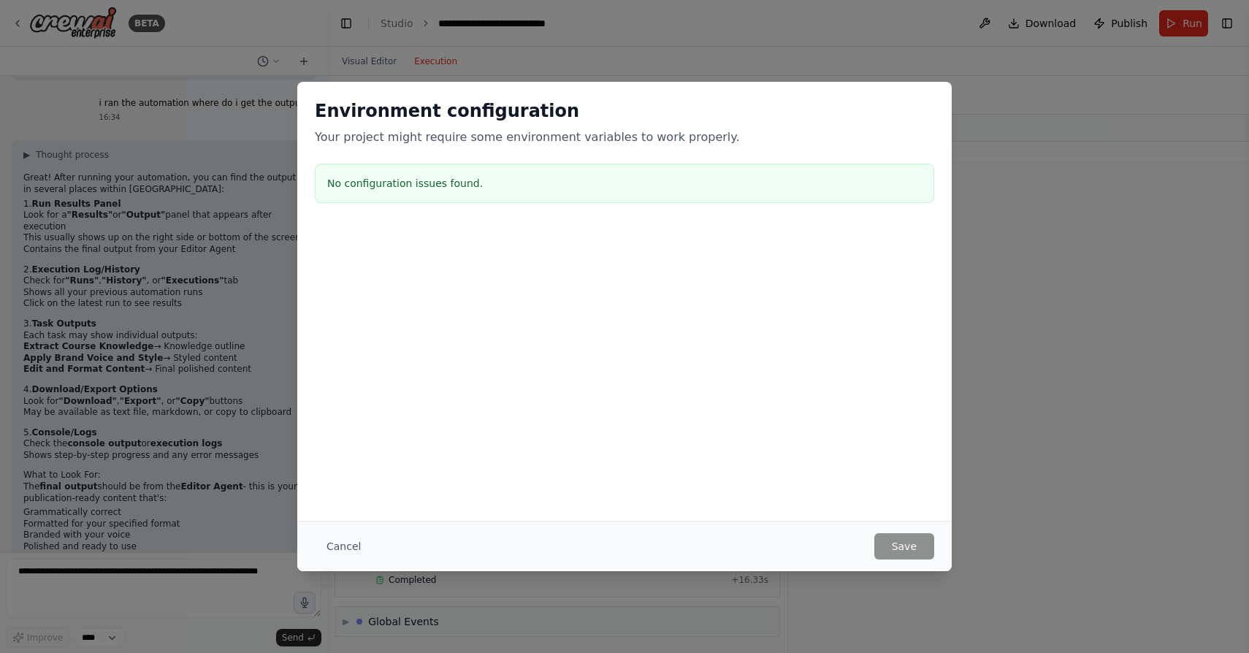
click at [987, 20] on div "Environment configuration Your project might require some environment variables…" at bounding box center [624, 326] width 1249 height 653
click at [335, 542] on button "Cancel" at bounding box center [344, 546] width 58 height 26
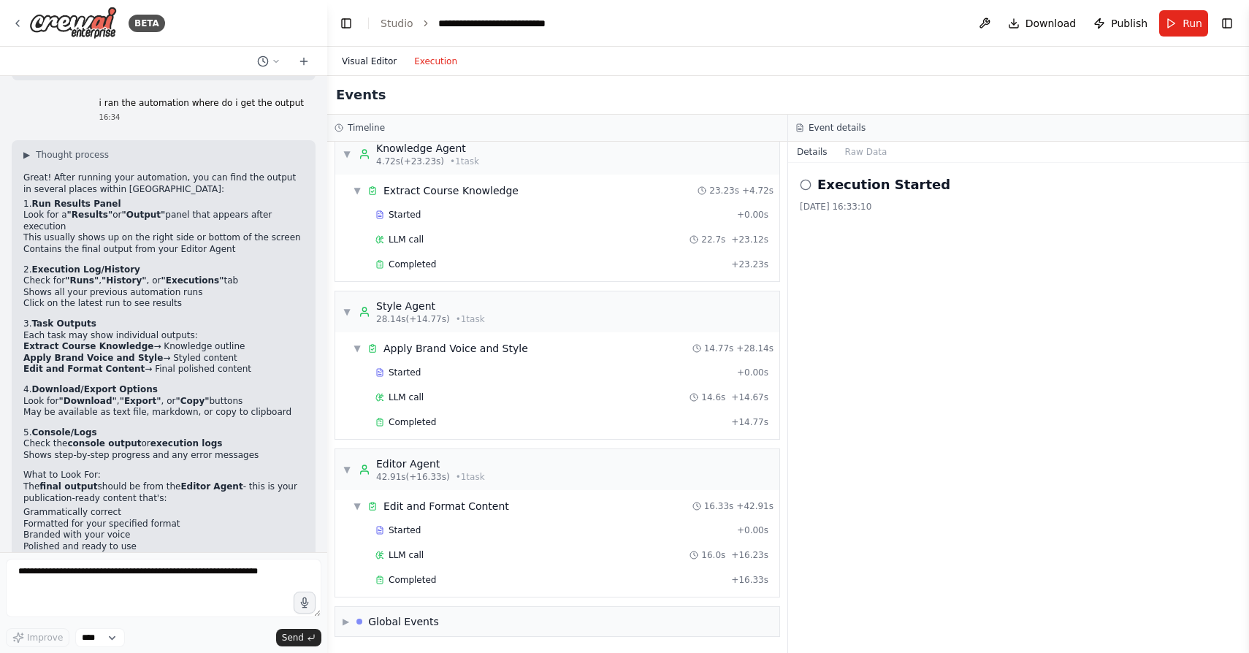
click at [366, 64] on button "Visual Editor" at bounding box center [369, 62] width 72 height 18
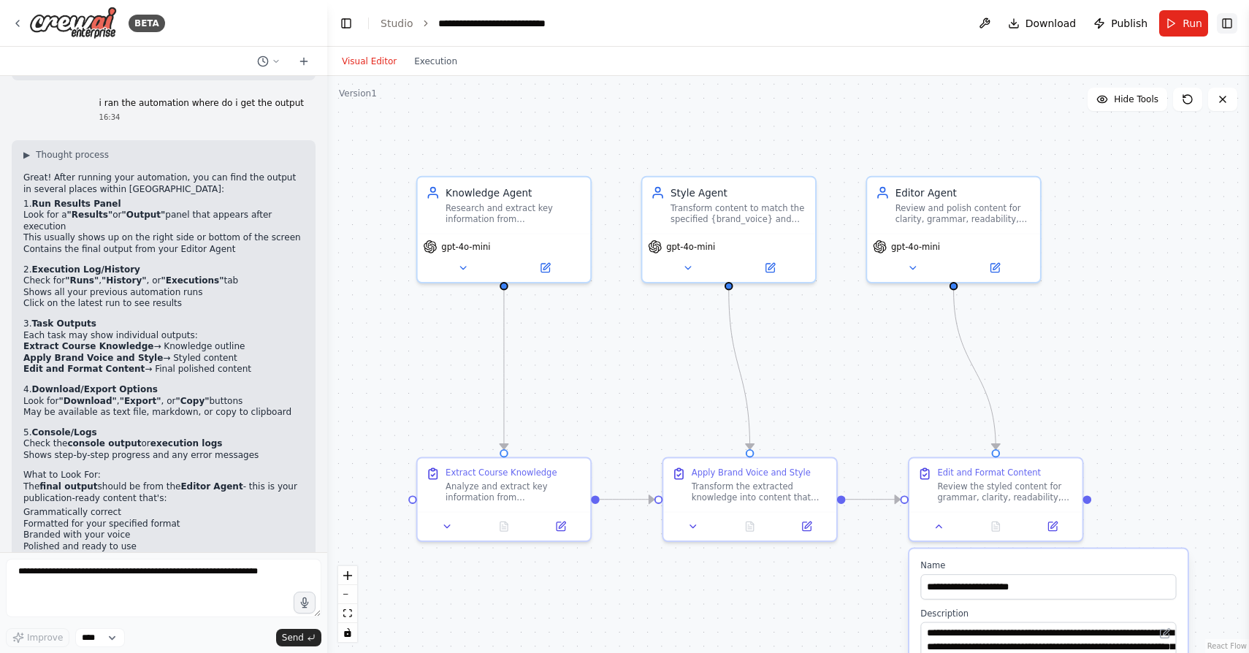
click at [1223, 30] on button "Toggle Right Sidebar" at bounding box center [1227, 23] width 20 height 20
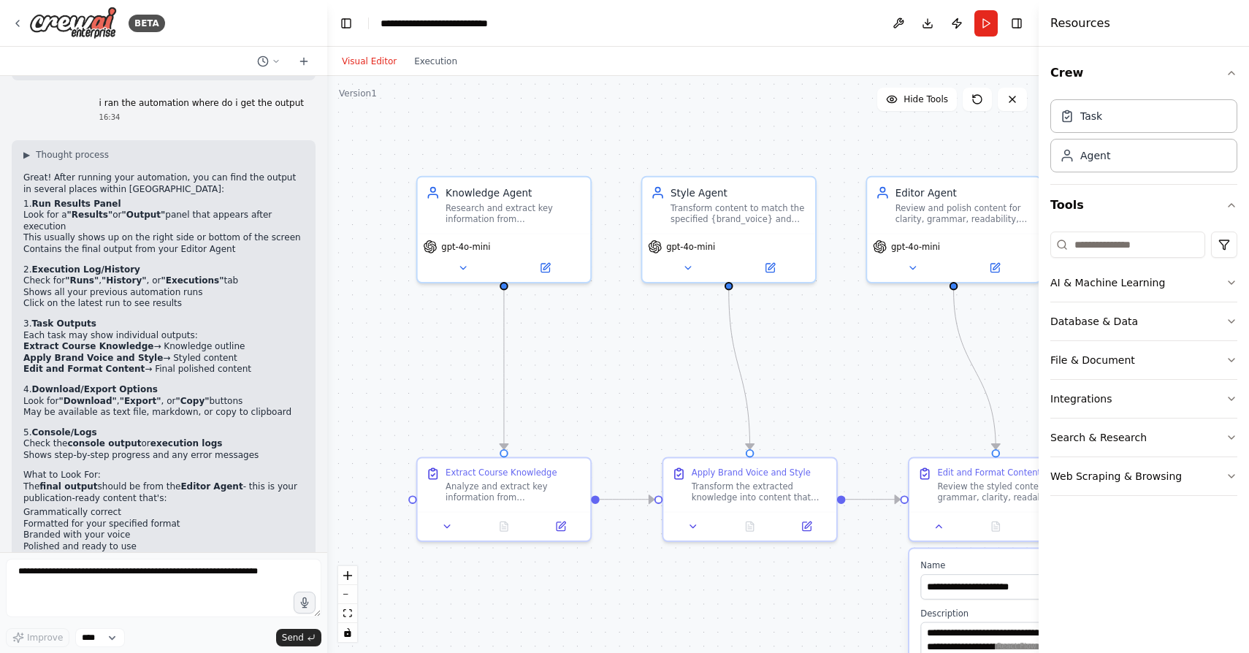
click at [984, 66] on div "Visual Editor Execution" at bounding box center [683, 61] width 712 height 29
click at [970, 58] on div "Visual Editor Execution" at bounding box center [683, 61] width 712 height 29
click at [151, 590] on textarea at bounding box center [164, 588] width 316 height 58
type textarea "**********"
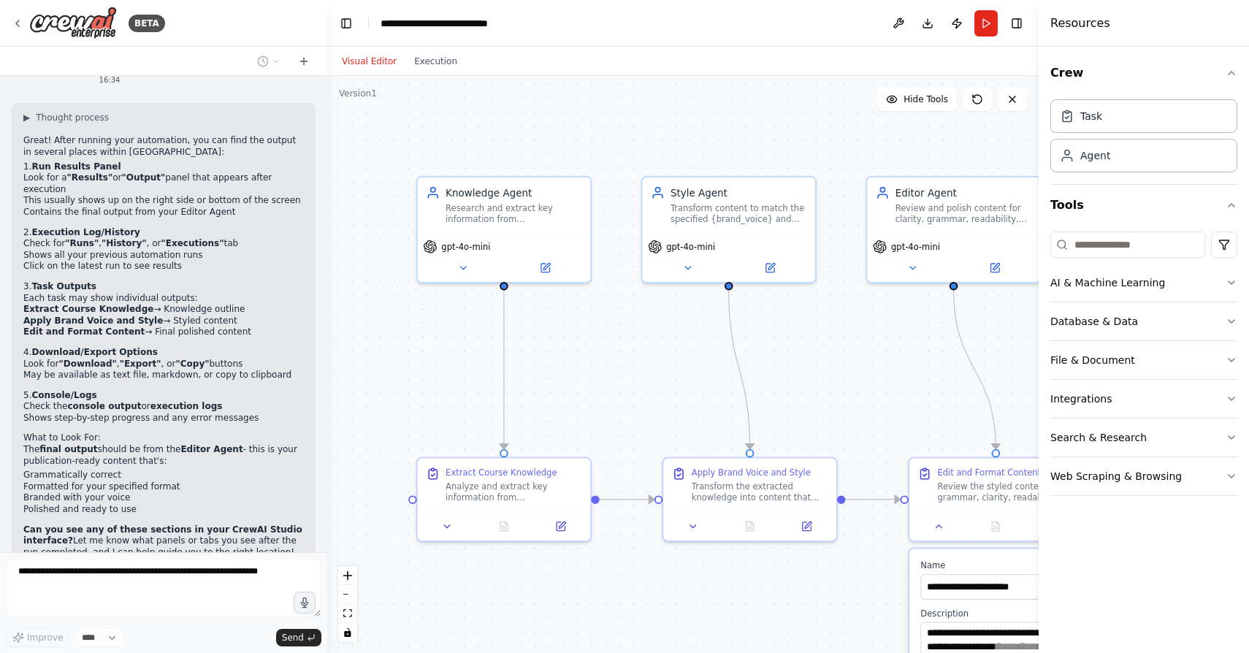
scroll to position [8266, 0]
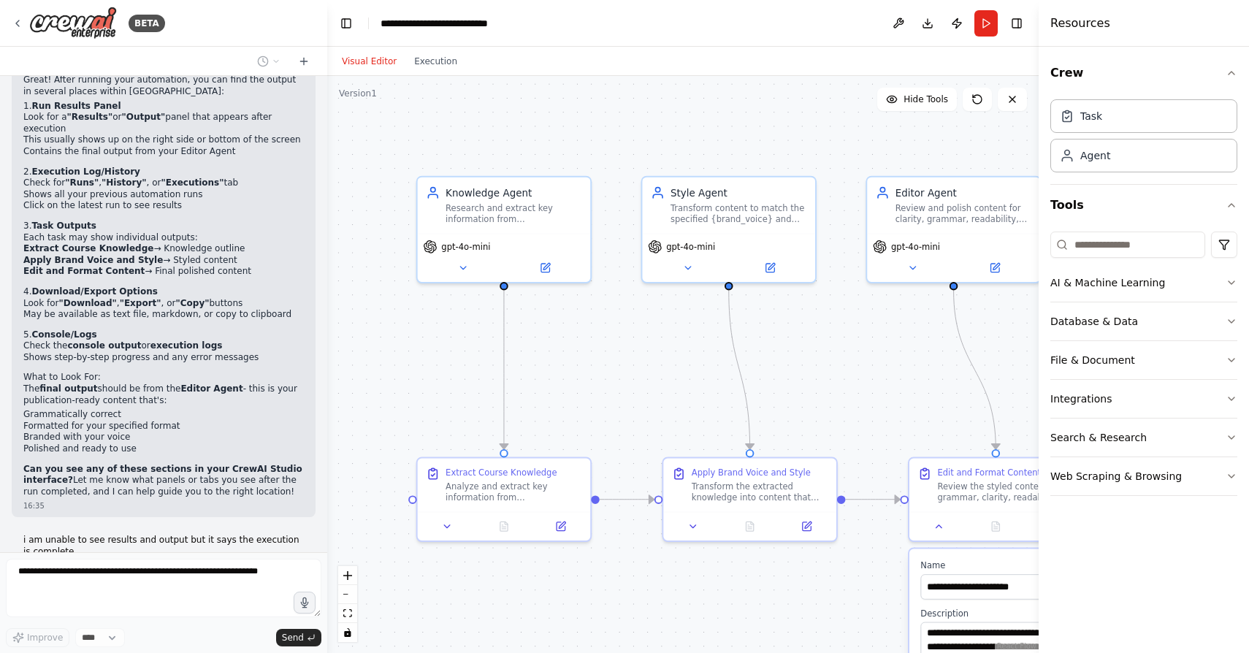
click at [845, 152] on div ".deletable-edge-delete-btn { width: 20px; height: 20px; border: 0px solid #ffff…" at bounding box center [683, 364] width 712 height 577
click at [1079, 21] on h4 "Resources" at bounding box center [1081, 24] width 60 height 18
click at [1017, 27] on button "Toggle Right Sidebar" at bounding box center [1017, 23] width 20 height 20
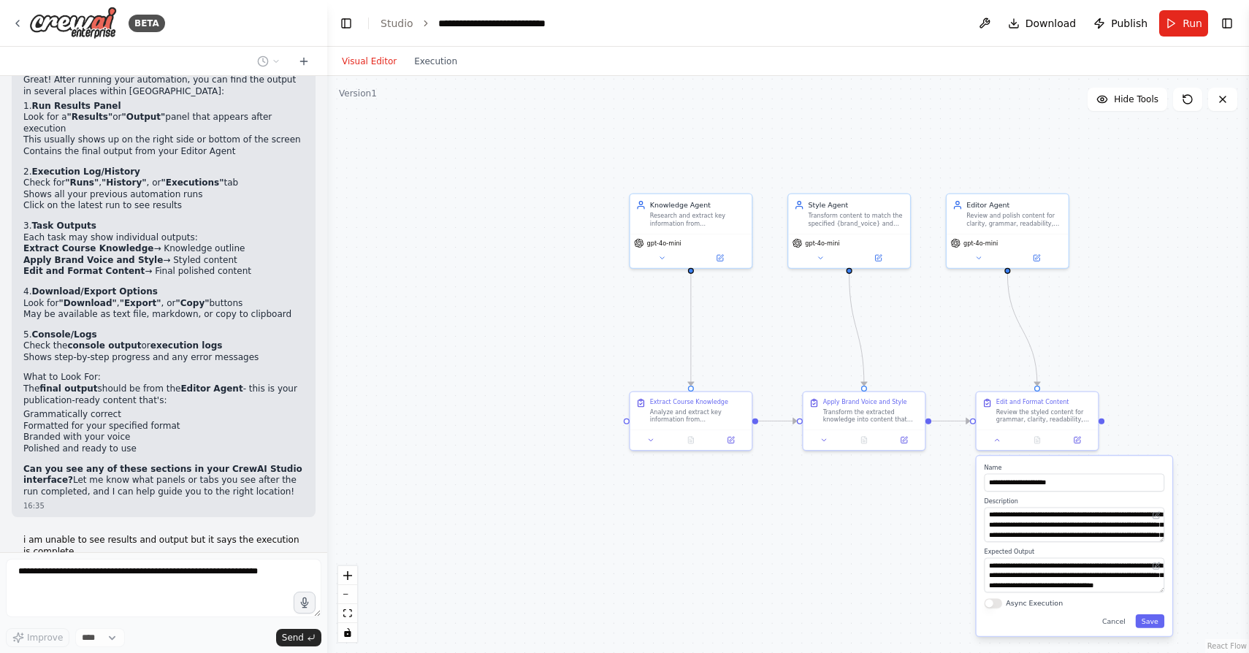
click at [1154, 633] on div "**********" at bounding box center [1075, 546] width 196 height 180
click at [1156, 622] on button "Save" at bounding box center [1150, 621] width 29 height 14
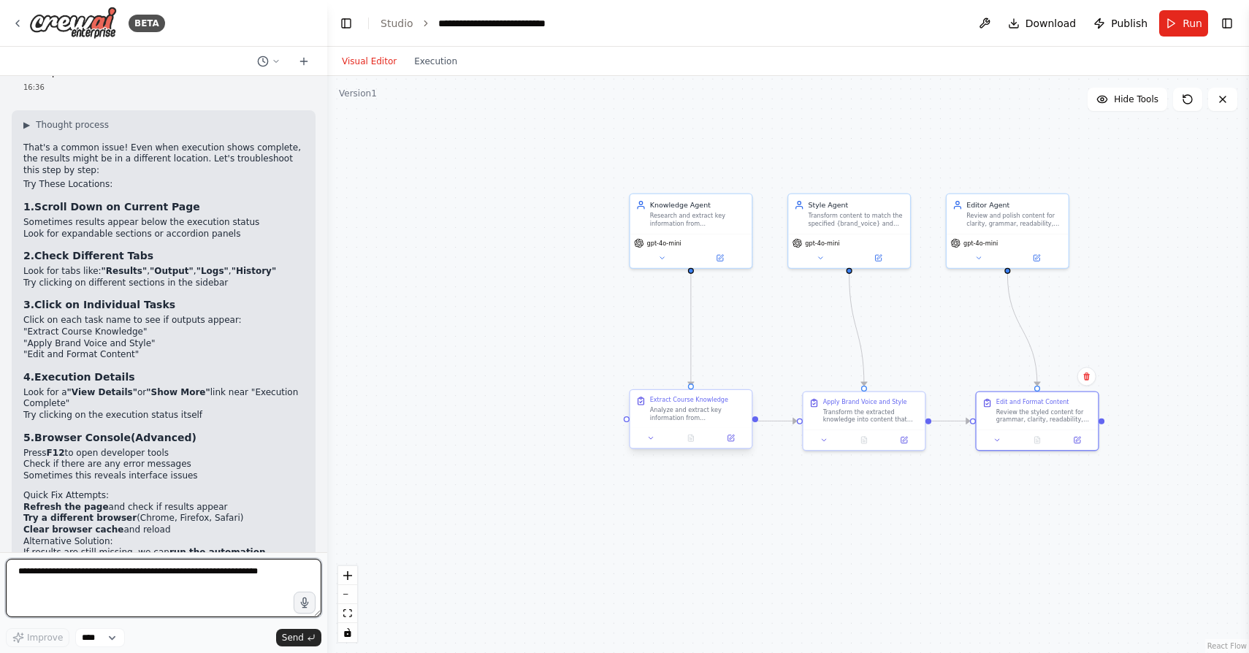
scroll to position [8756, 0]
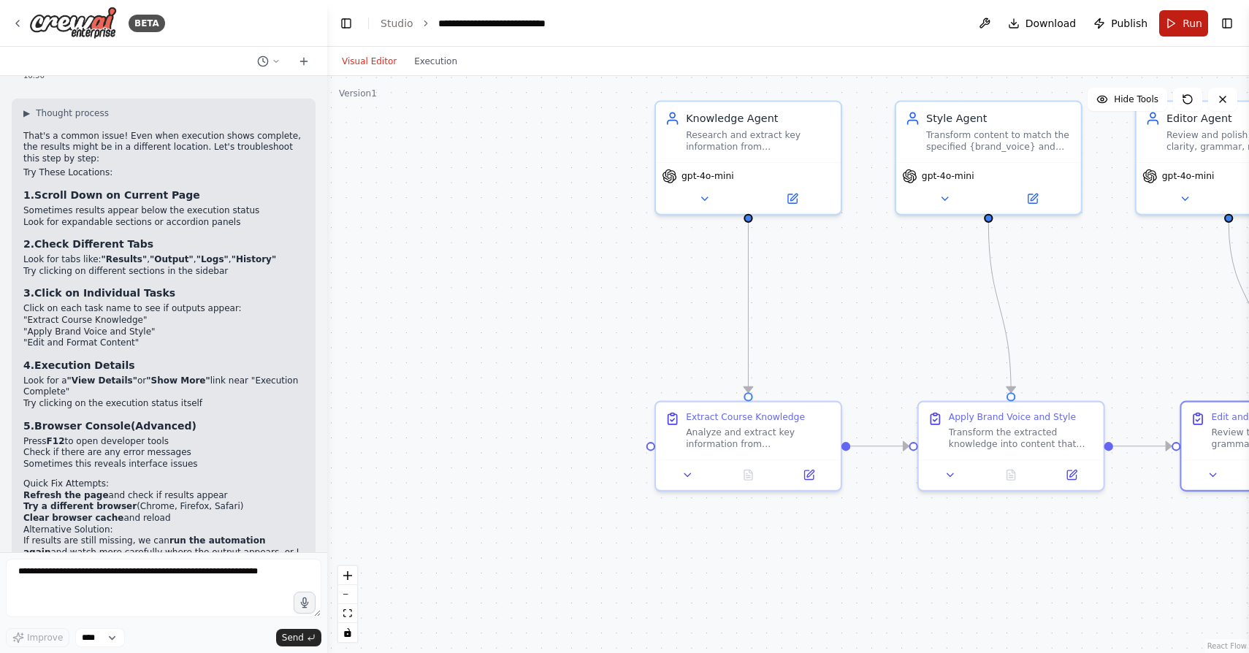
click at [1189, 18] on span "Run" at bounding box center [1193, 23] width 20 height 15
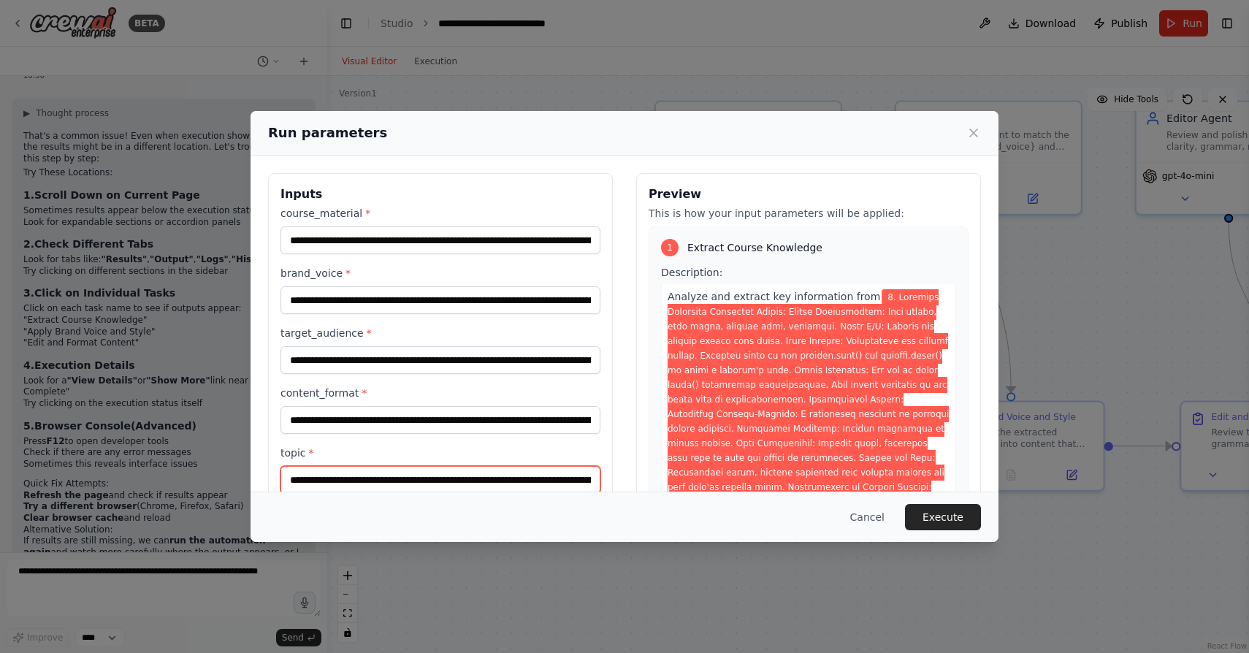
click at [416, 488] on input "topic *" at bounding box center [441, 480] width 320 height 28
click at [418, 470] on input "topic *" at bounding box center [441, 480] width 320 height 28
type input "**********"
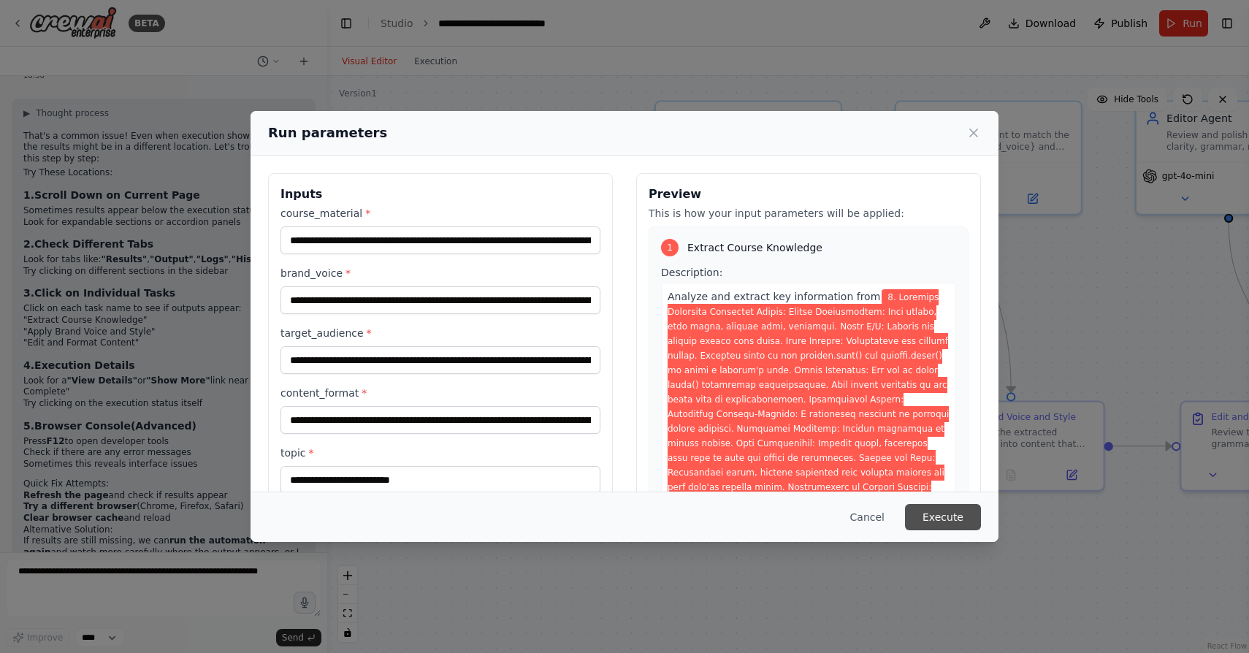
click at [941, 519] on button "Execute" at bounding box center [943, 517] width 76 height 26
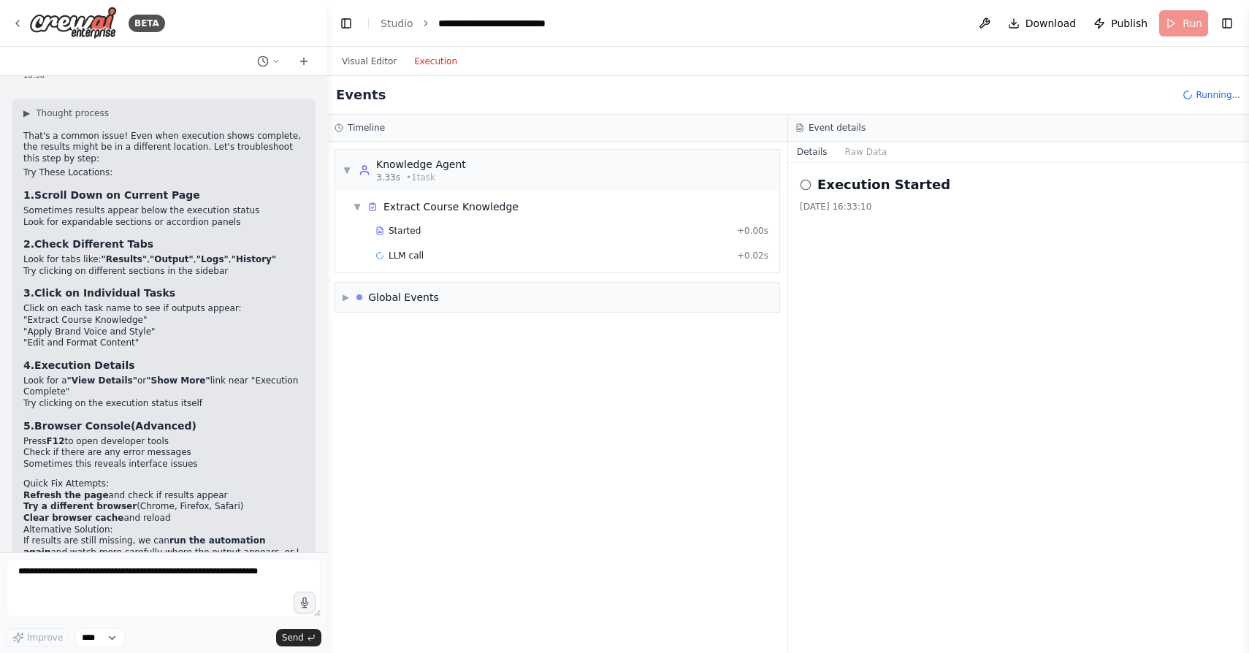
click at [440, 58] on button "Execution" at bounding box center [435, 62] width 61 height 18
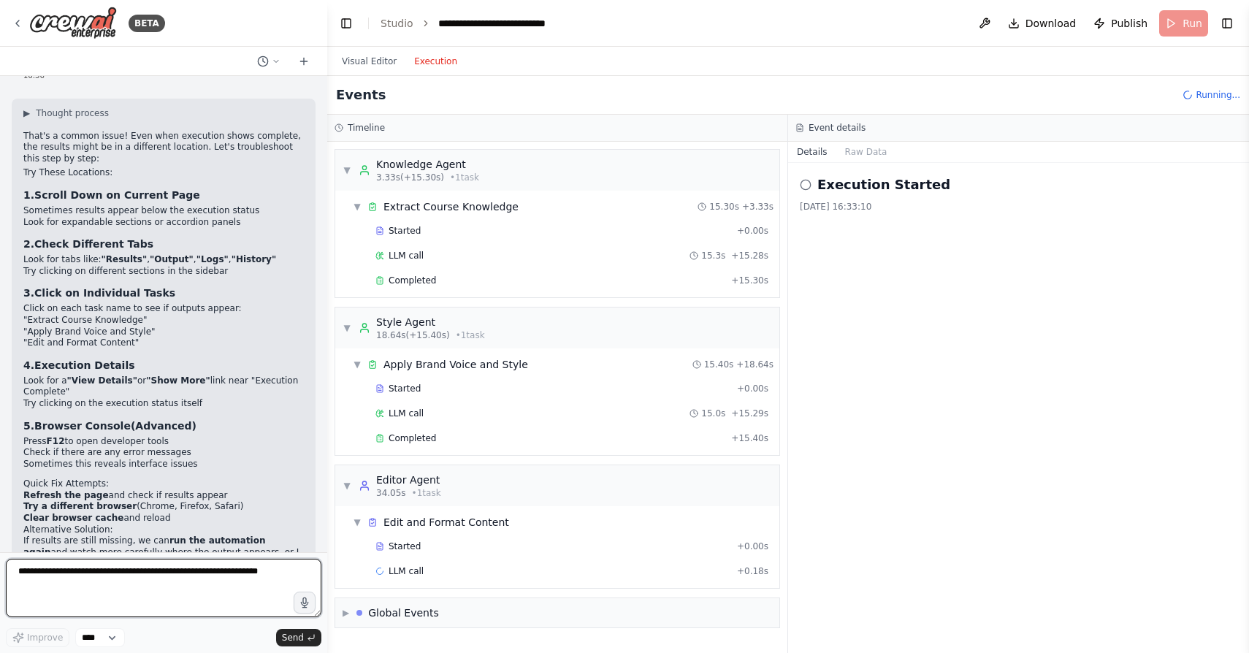
click at [47, 575] on textarea at bounding box center [164, 588] width 316 height 58
type textarea "**********"
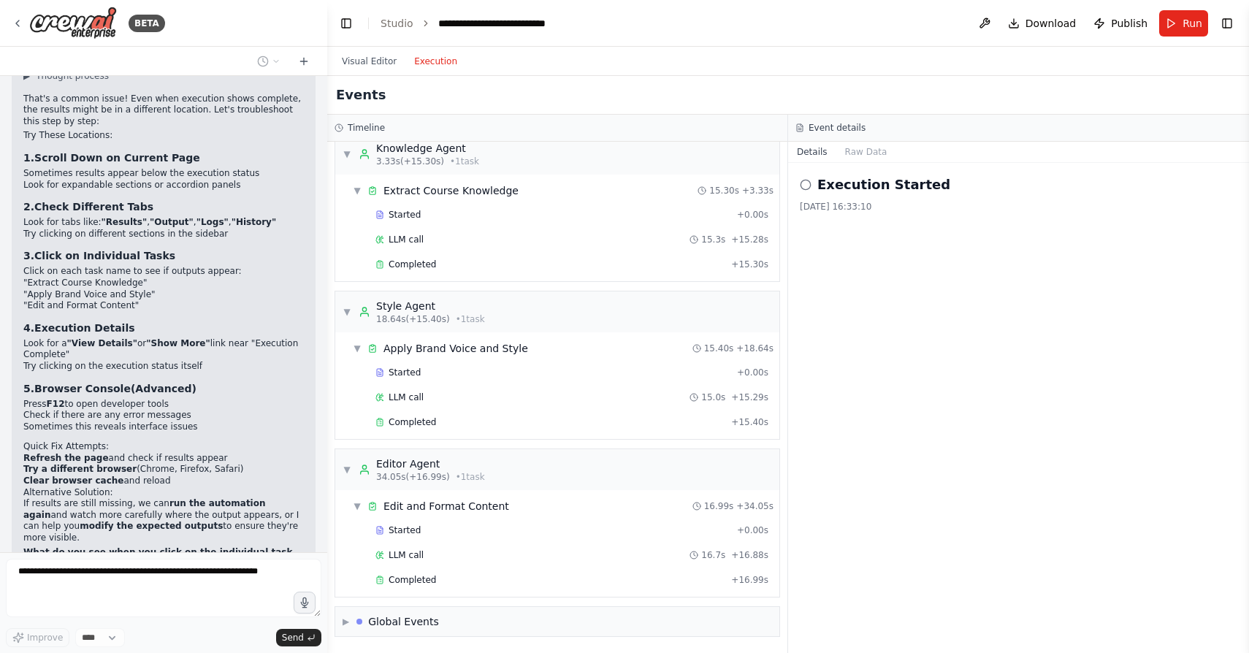
scroll to position [8843, 0]
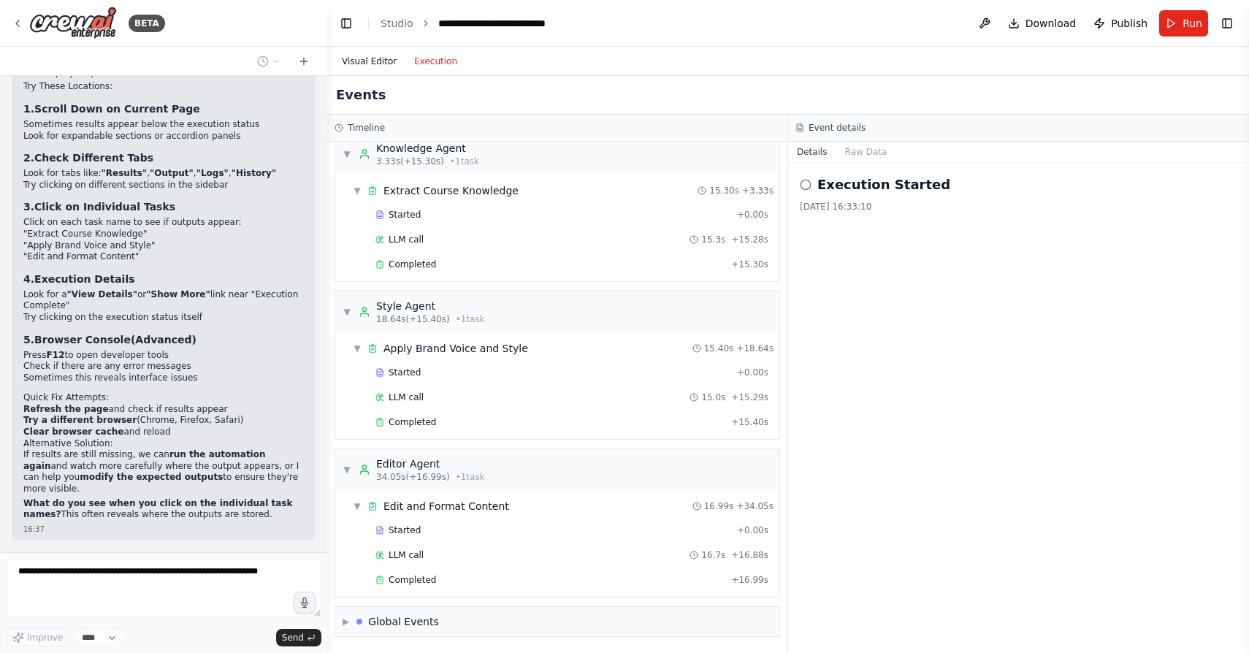
click at [363, 58] on button "Visual Editor" at bounding box center [369, 62] width 72 height 18
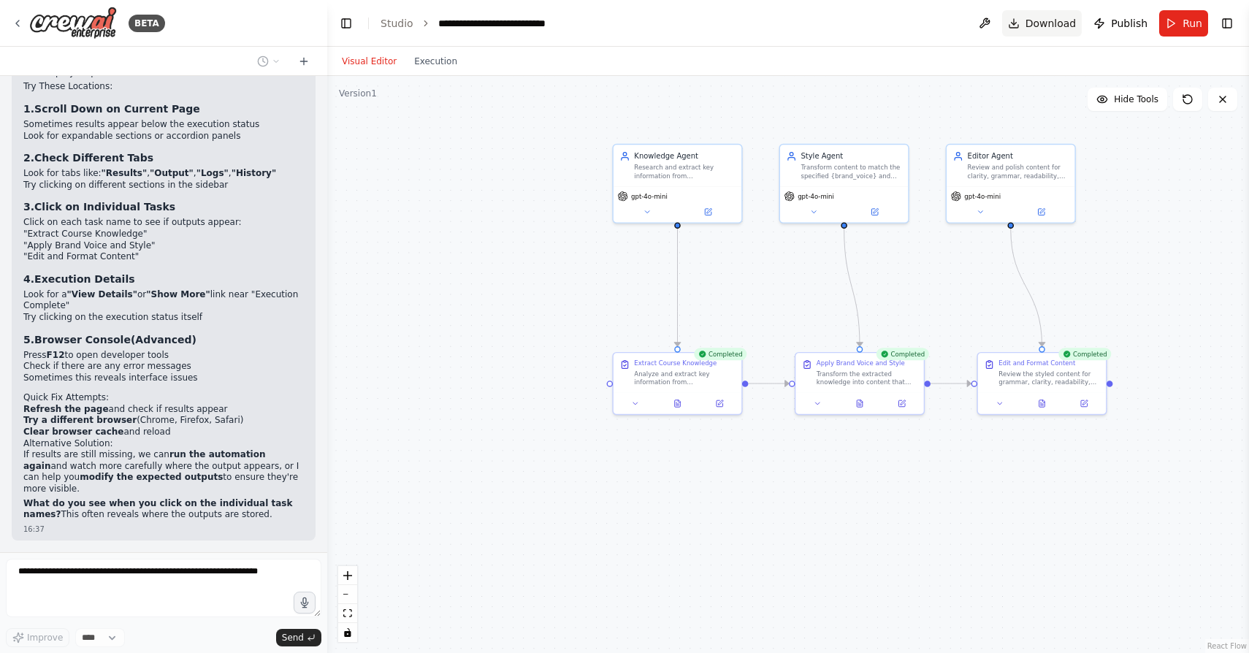
click at [1037, 21] on span "Download" at bounding box center [1051, 23] width 51 height 15
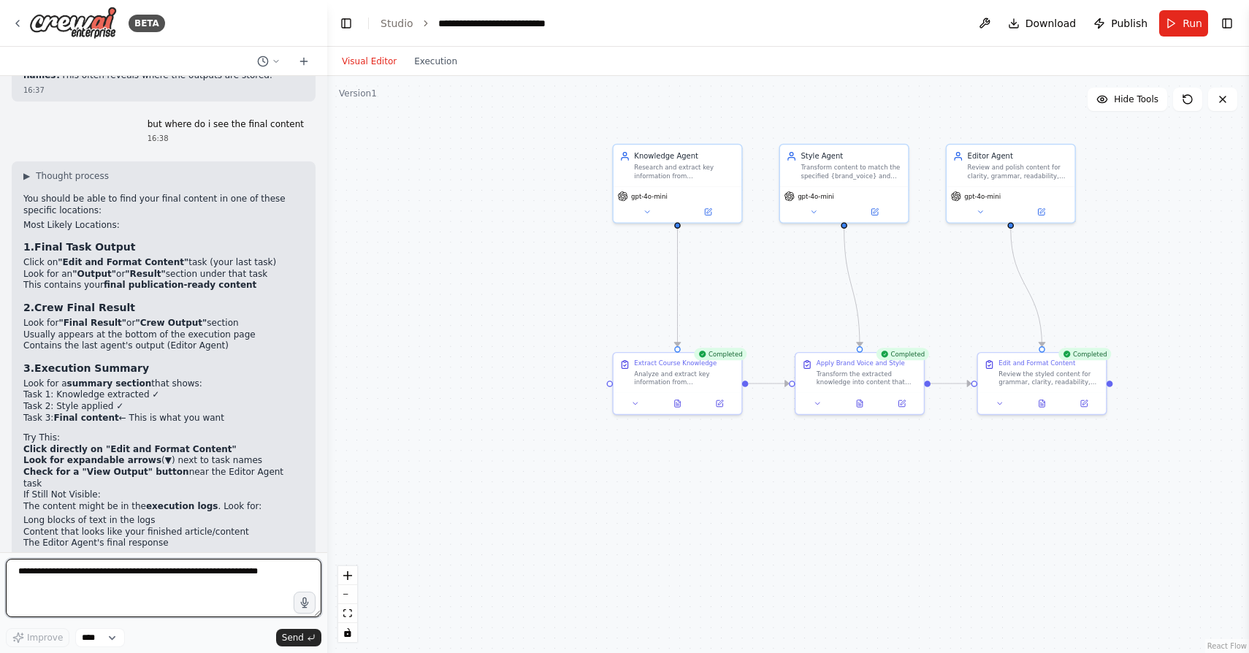
scroll to position [9278, 0]
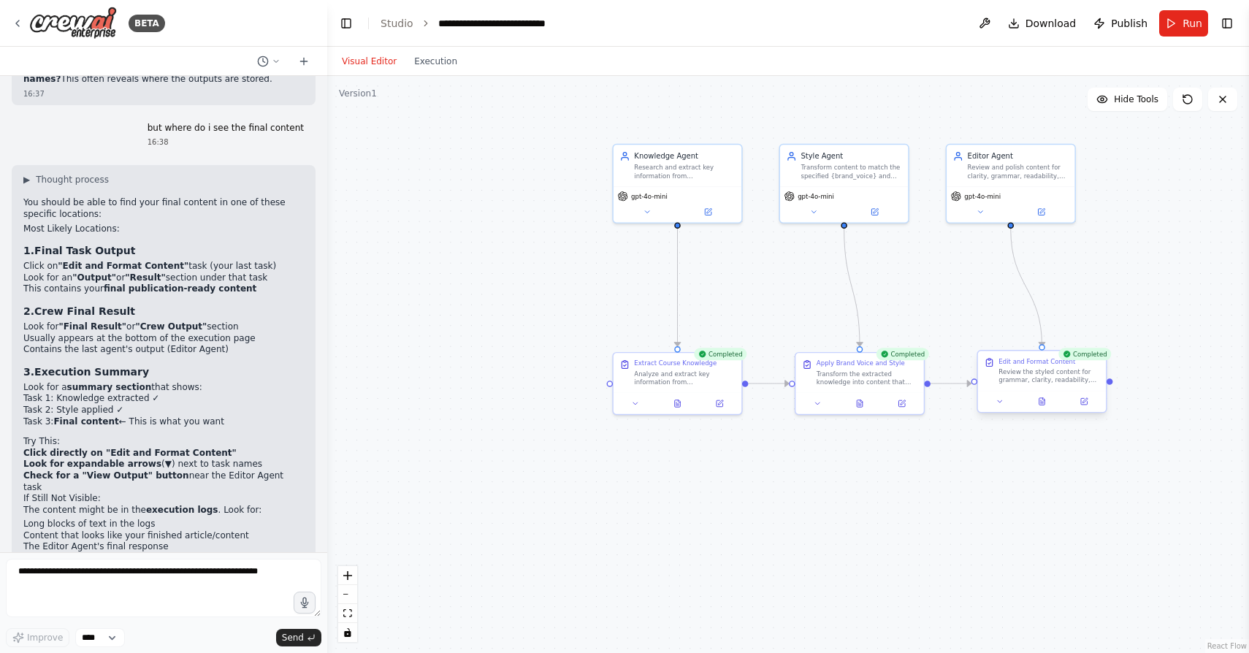
click at [999, 408] on div at bounding box center [1042, 401] width 128 height 21
click at [1000, 407] on button at bounding box center [1001, 401] width 36 height 12
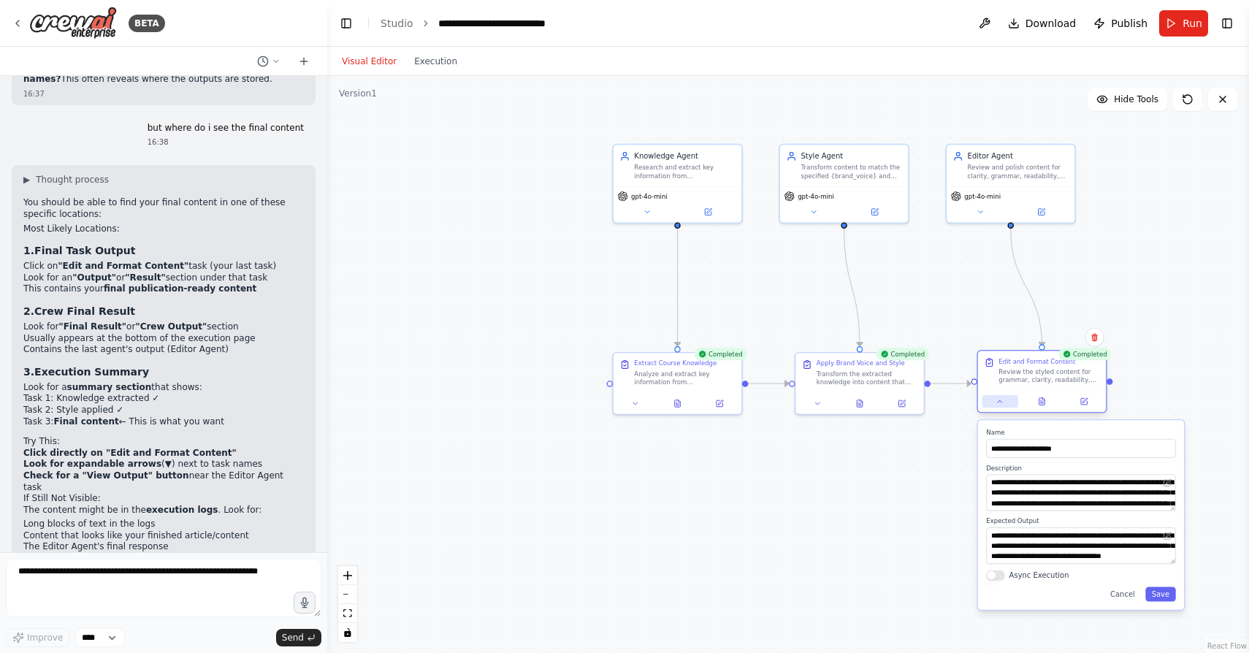
click at [1001, 406] on button at bounding box center [1001, 401] width 36 height 12
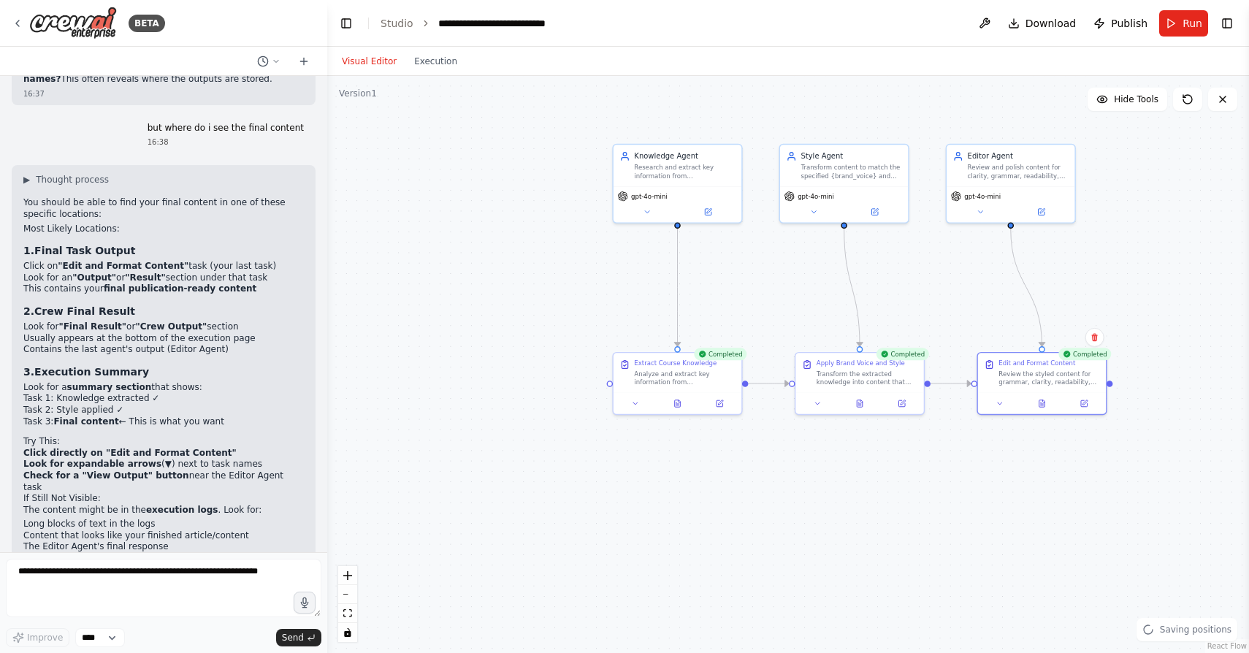
scroll to position [9293, 0]
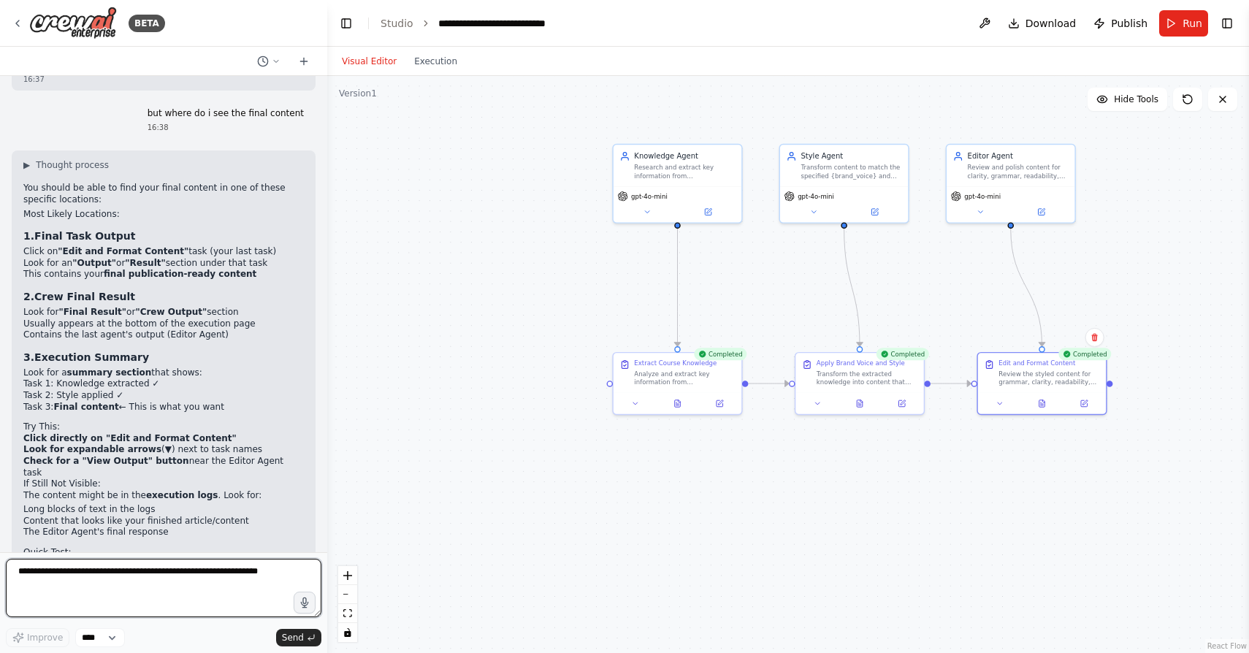
click at [87, 583] on textarea at bounding box center [164, 588] width 316 height 58
click at [1042, 379] on div "Review the styled content for grammar, clarity, readability, and overall qualit…" at bounding box center [1049, 375] width 101 height 17
click at [1013, 365] on div "Edit and Format Content Review the styled content for grammar, clarity, readabi…" at bounding box center [1049, 370] width 101 height 27
click at [999, 402] on icon at bounding box center [1000, 401] width 4 height 2
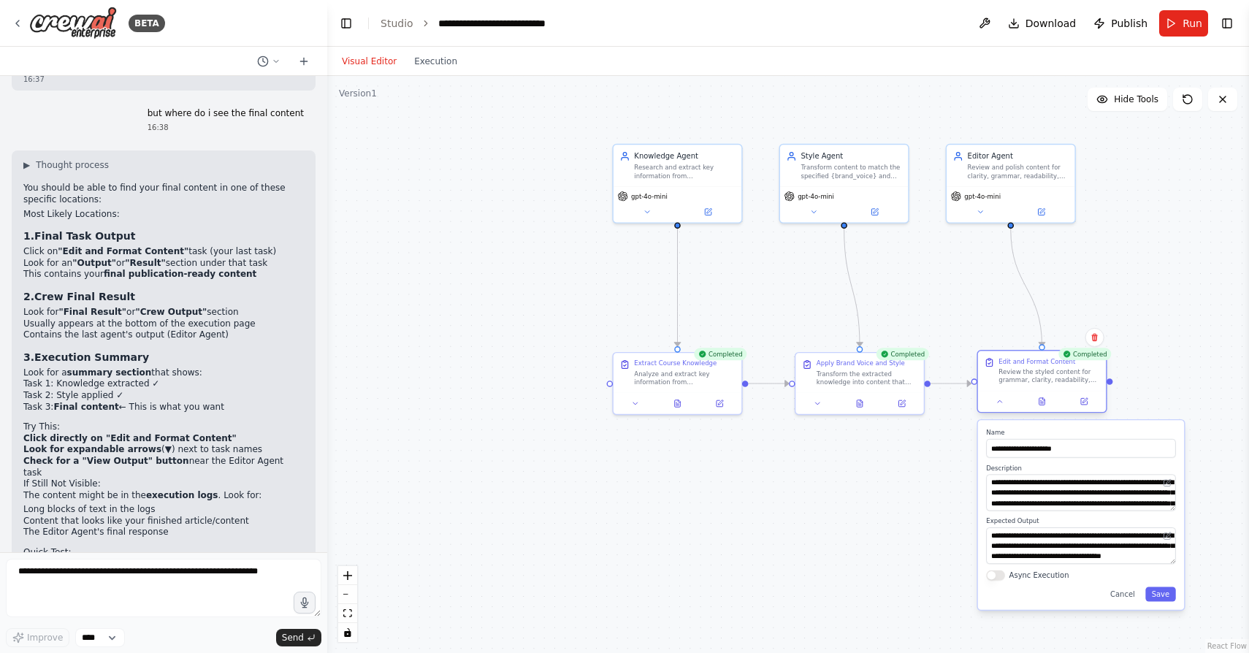
click at [1002, 408] on div at bounding box center [1042, 401] width 128 height 21
click at [1002, 400] on icon at bounding box center [1000, 401] width 8 height 8
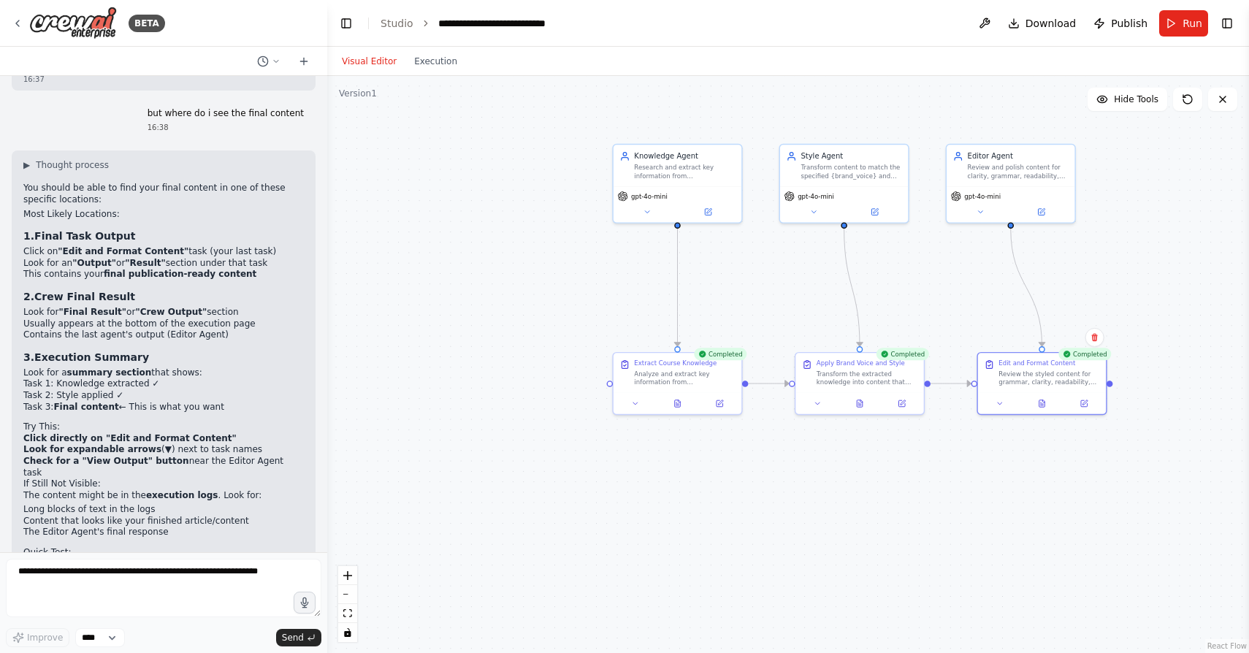
click at [449, 70] on div "Visual Editor Execution" at bounding box center [399, 61] width 133 height 29
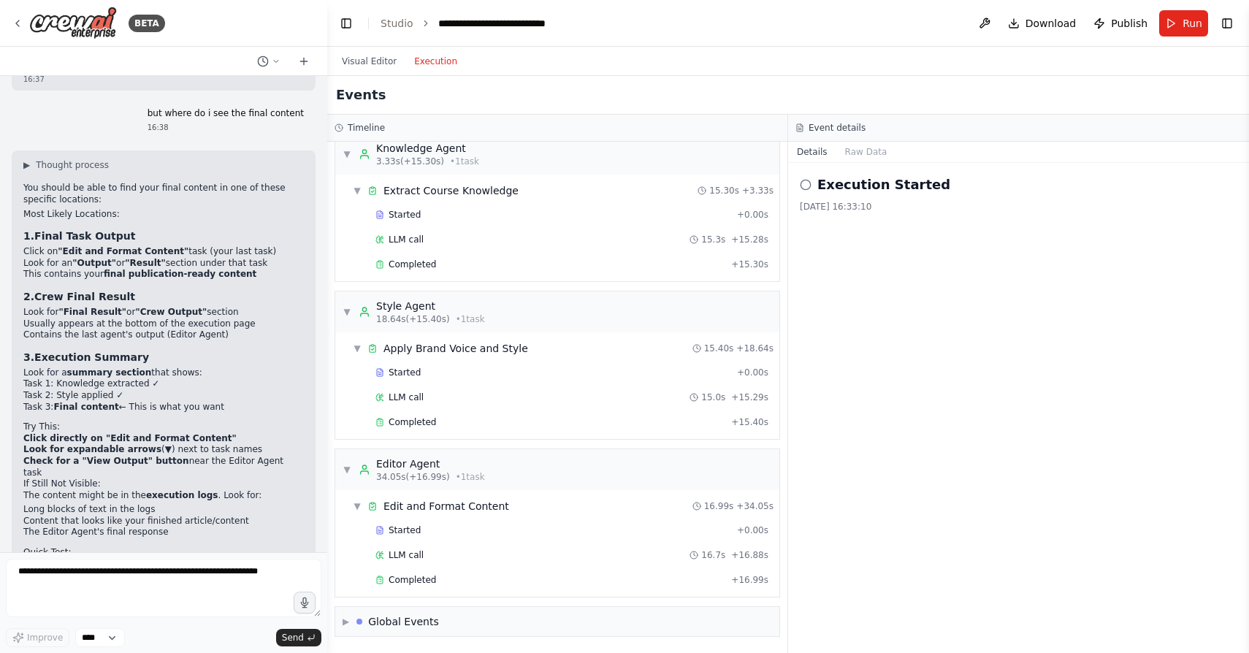
click at [440, 57] on button "Execution" at bounding box center [435, 62] width 61 height 18
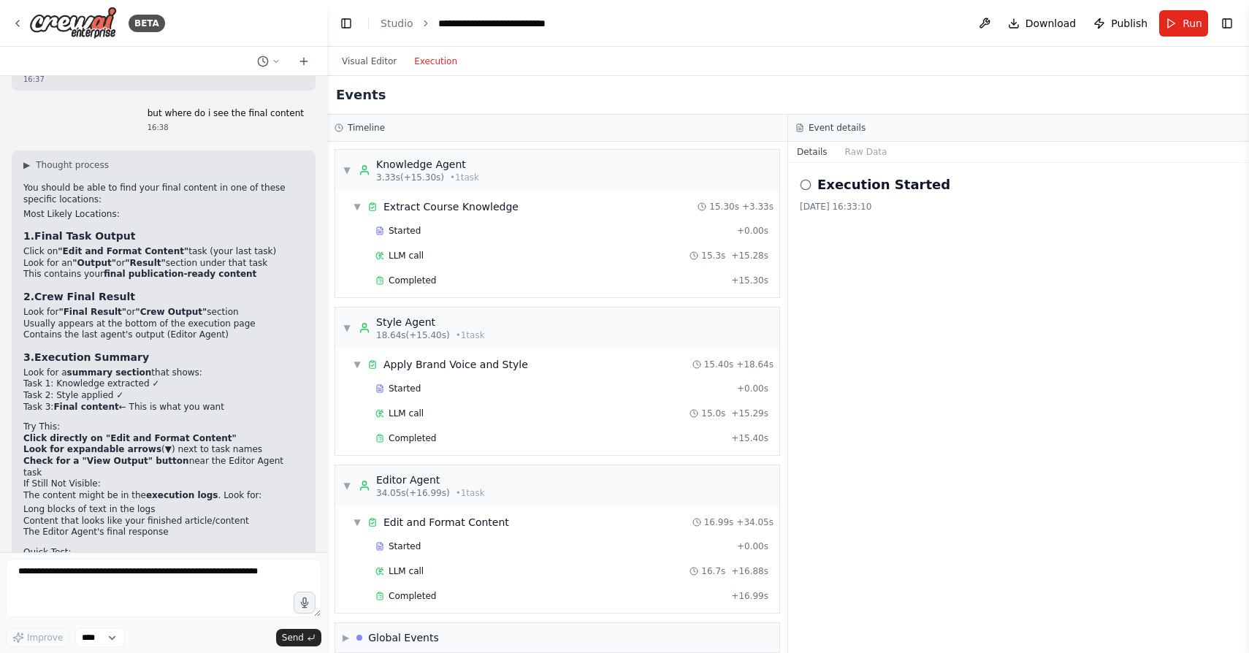
click at [370, 71] on div "Visual Editor Execution" at bounding box center [399, 61] width 133 height 29
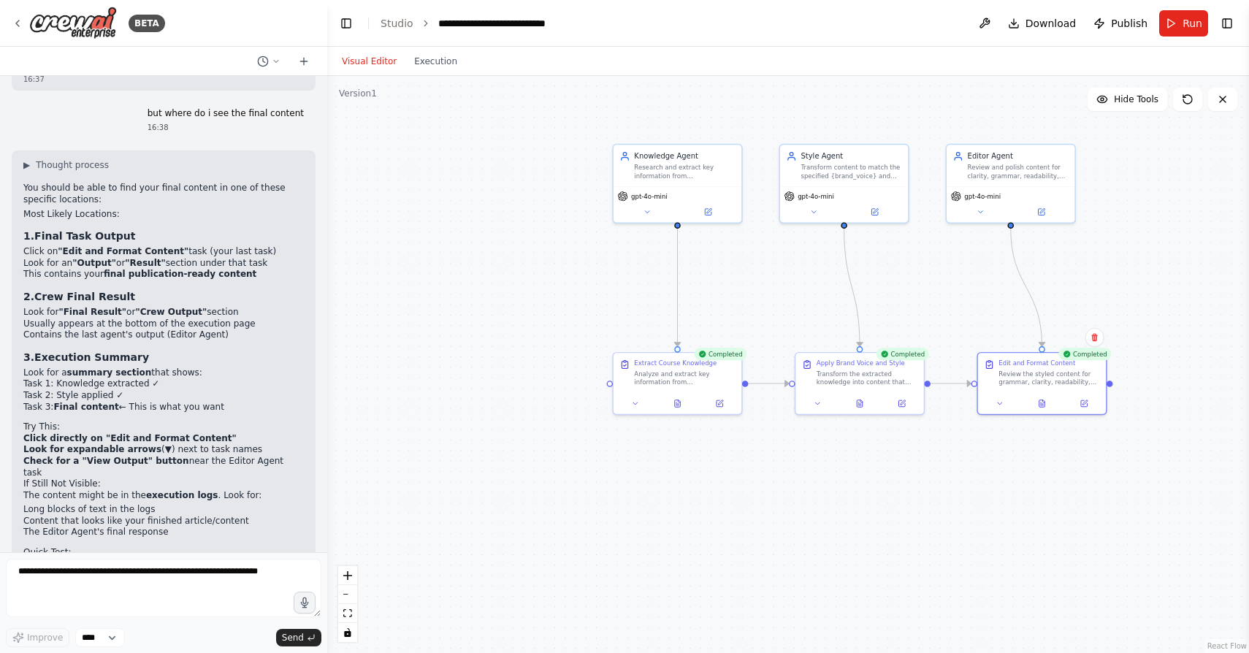
click at [374, 64] on button "Visual Editor" at bounding box center [369, 62] width 72 height 18
click at [69, 575] on textarea at bounding box center [164, 588] width 316 height 58
type textarea "**********"
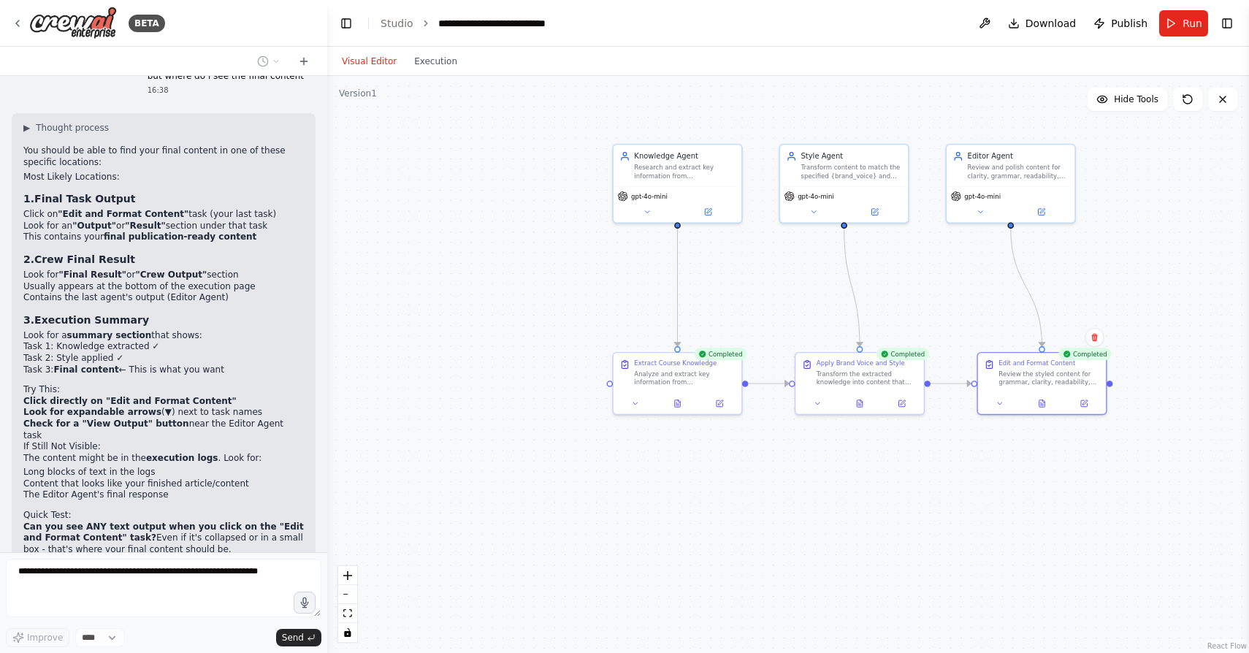
scroll to position [9391, 0]
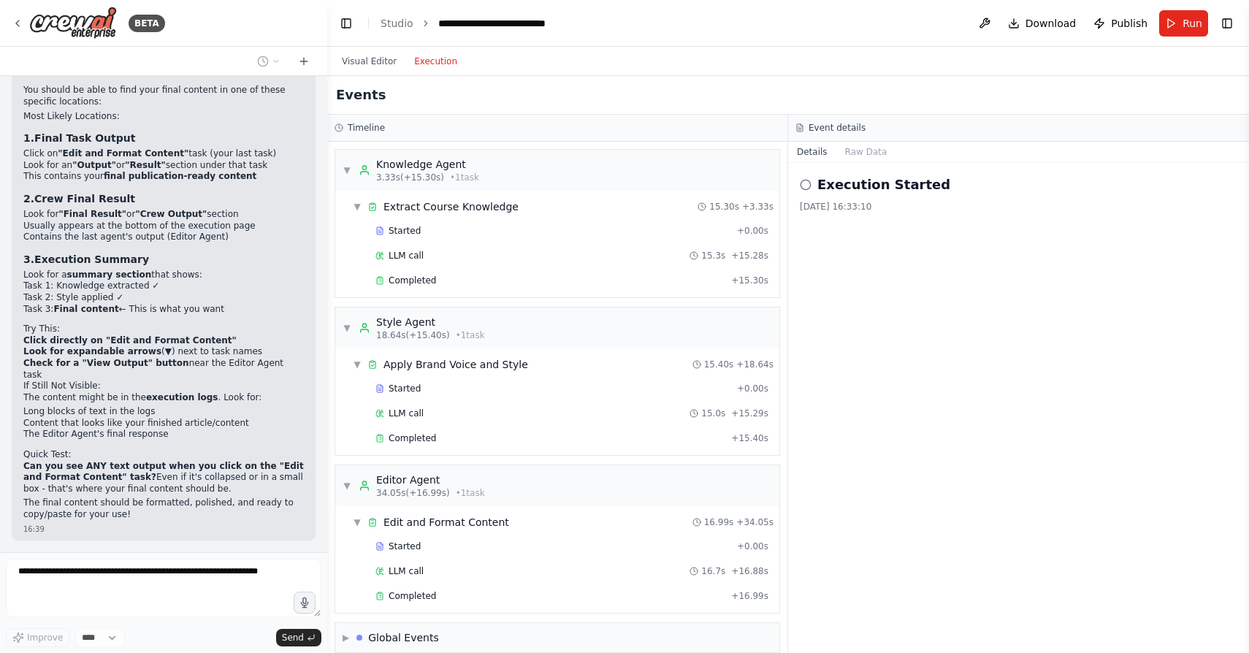
click at [433, 63] on button "Execution" at bounding box center [435, 62] width 61 height 18
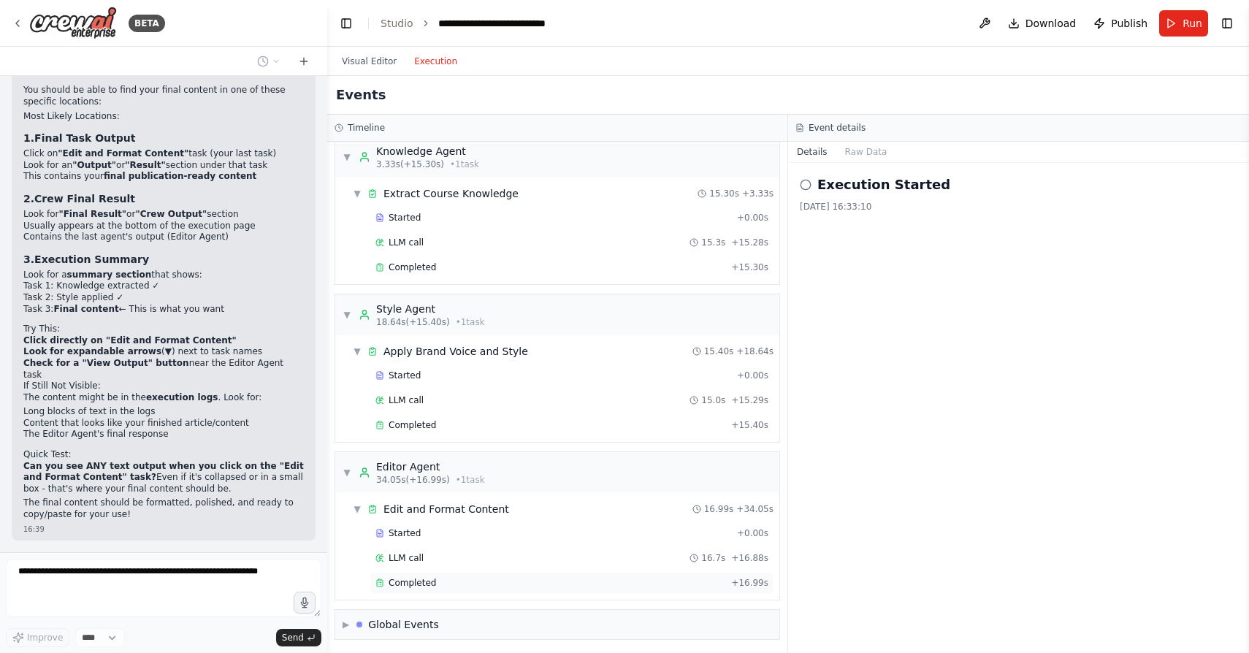
click at [404, 578] on span "Completed" at bounding box center [412, 583] width 47 height 12
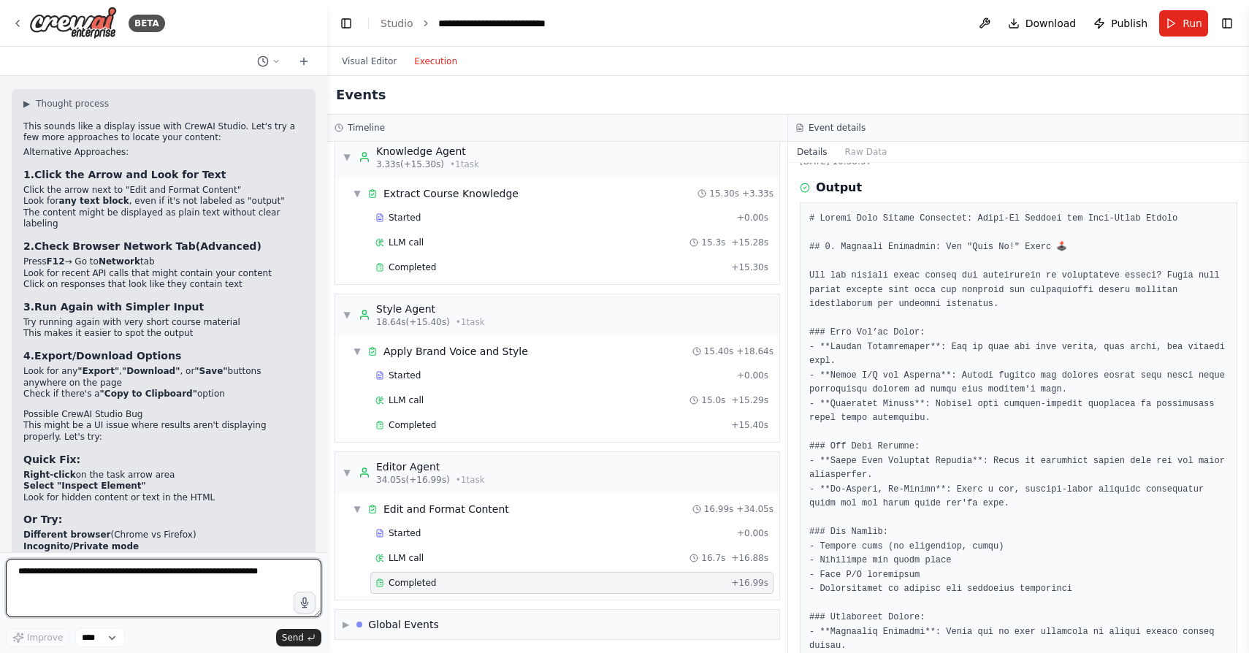
scroll to position [0, 0]
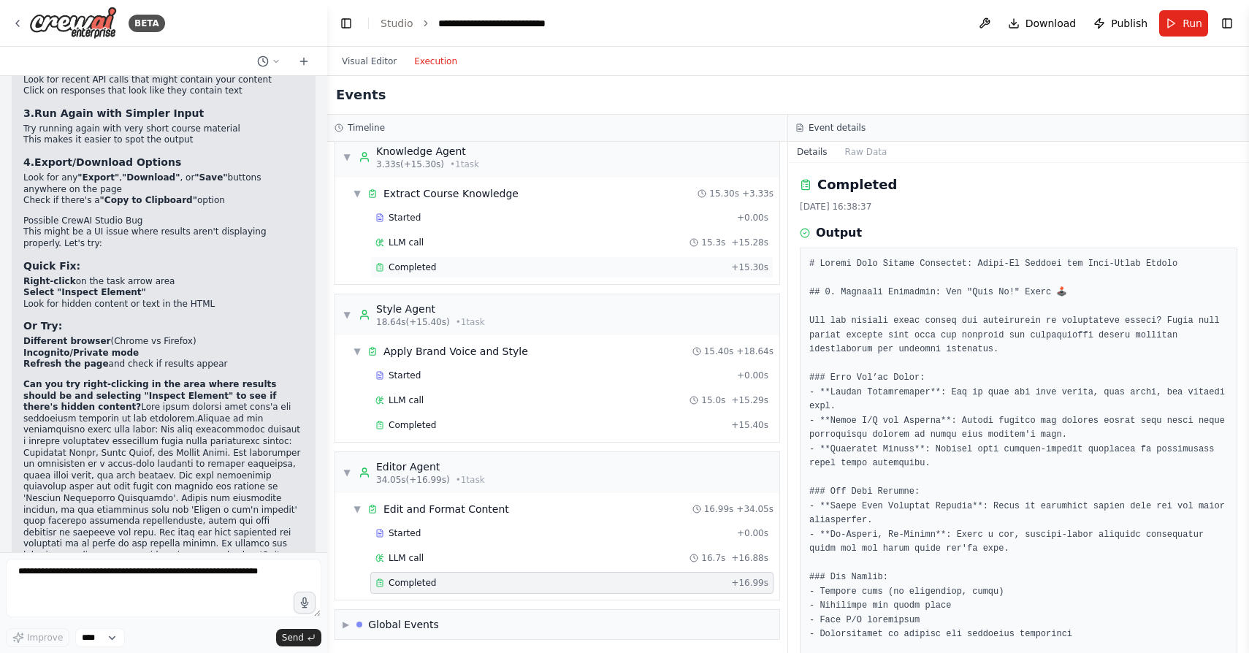
click at [409, 265] on span "Completed" at bounding box center [412, 268] width 47 height 12
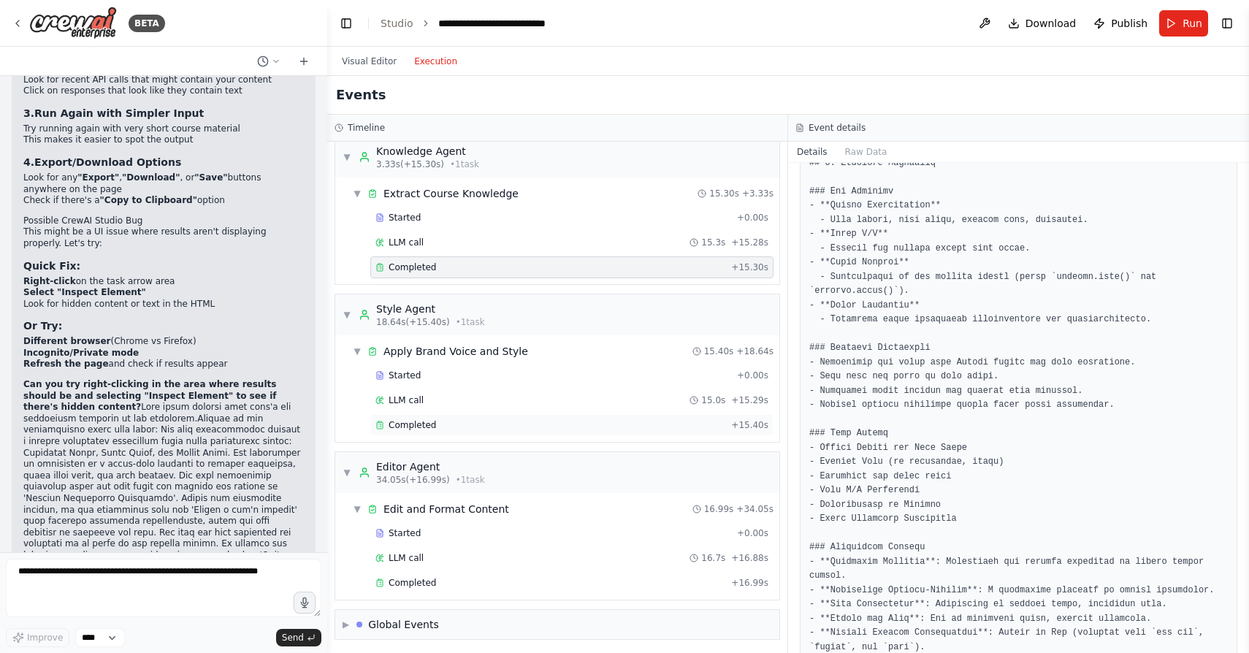
click at [401, 427] on span "Completed" at bounding box center [412, 425] width 47 height 12
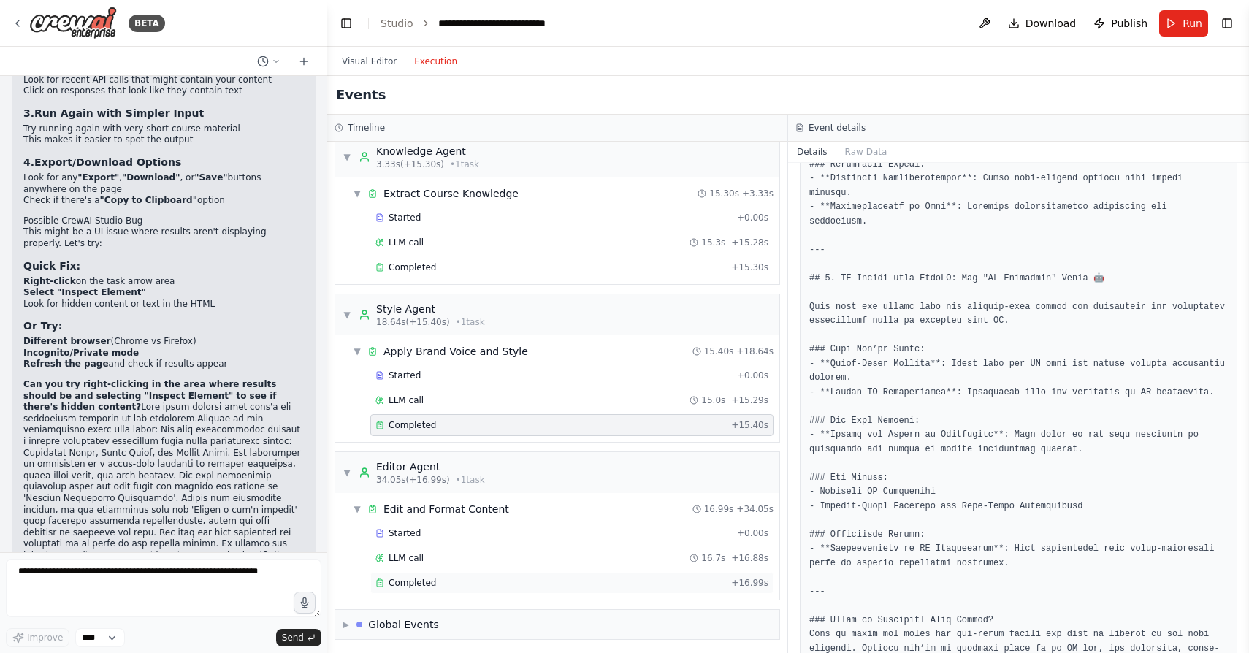
click at [414, 582] on span "Completed" at bounding box center [412, 583] width 47 height 12
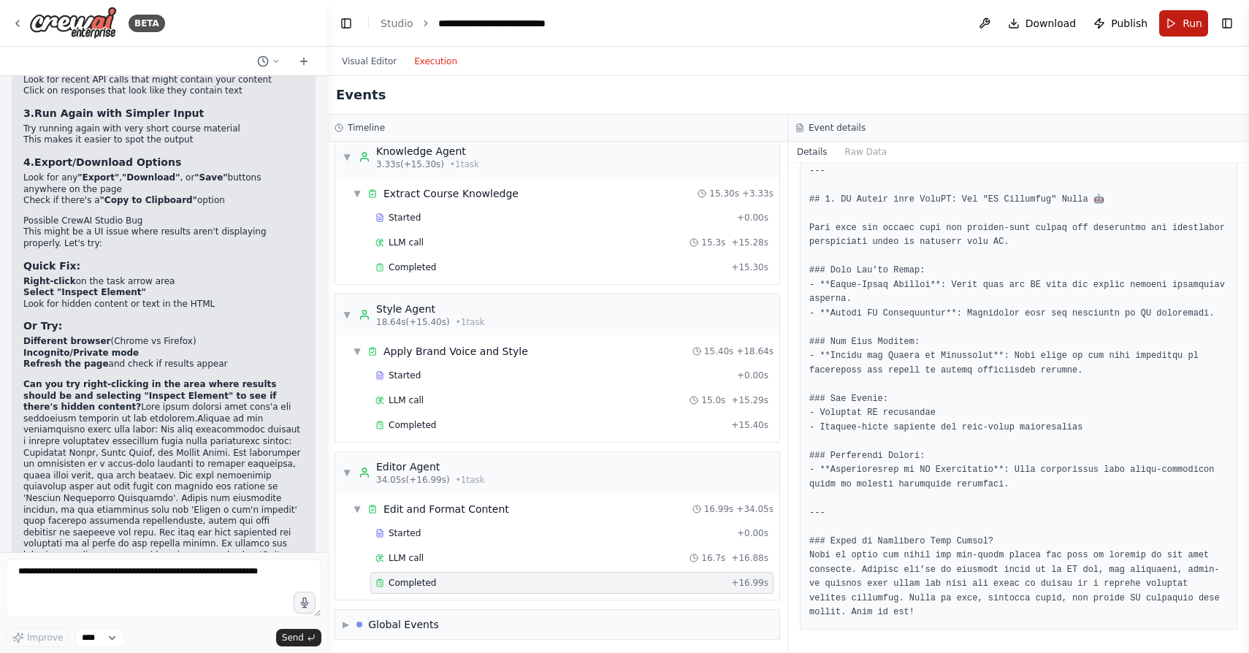
click at [1178, 24] on button "Run" at bounding box center [1183, 23] width 49 height 26
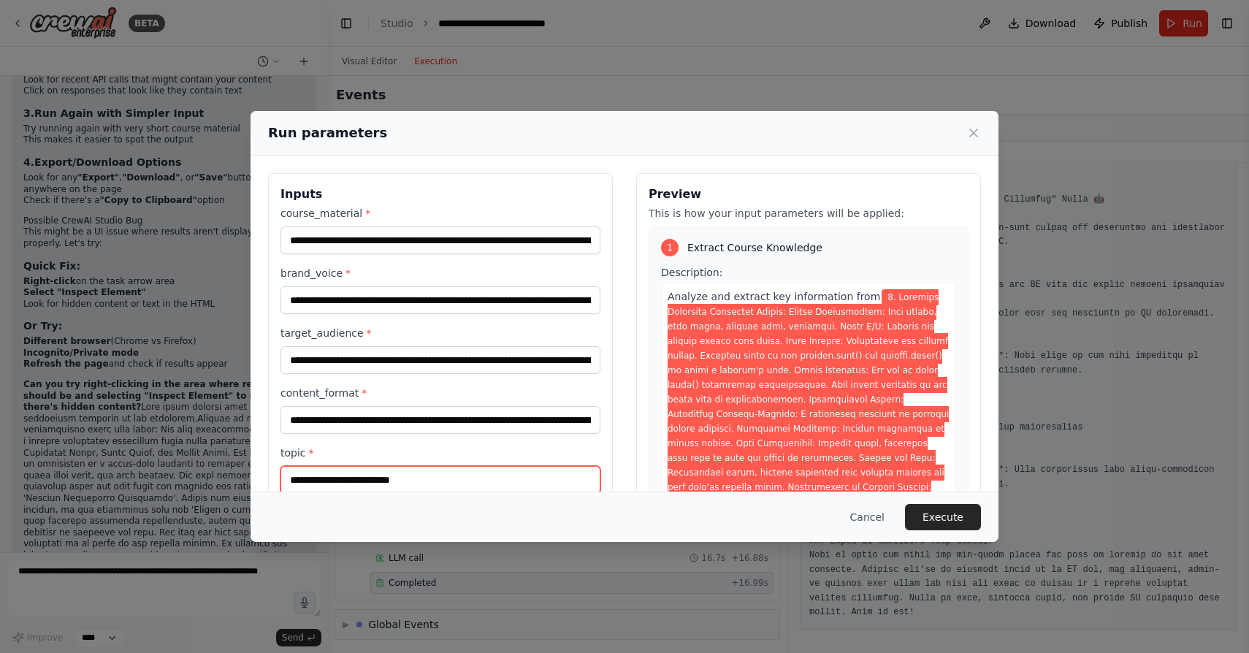
click at [432, 476] on input "**********" at bounding box center [441, 480] width 320 height 28
type input "**********"
click at [961, 511] on button "Execute" at bounding box center [943, 517] width 76 height 26
